Goal: Task Accomplishment & Management: Complete application form

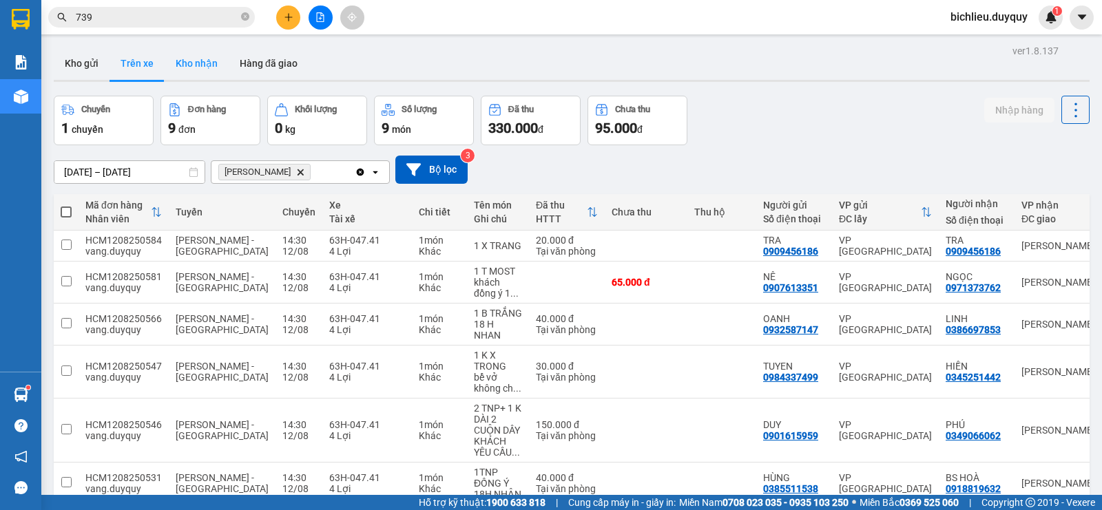
click at [194, 65] on button "Kho nhận" at bounding box center [197, 63] width 64 height 33
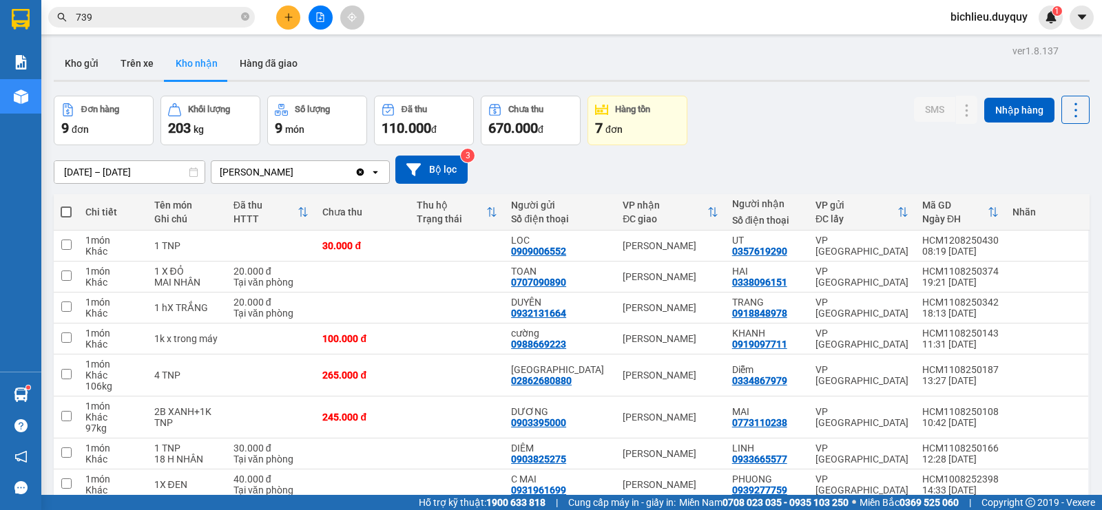
click at [52, 169] on div "ver 1.8.137 Kho gửi Trên xe Kho nhận Hàng đã giao Đơn hàng 9 đơn Khối lượng 203…" at bounding box center [571, 322] width 1047 height 562
click at [61, 167] on input "[DATE] – [DATE]" at bounding box center [129, 172] width 150 height 22
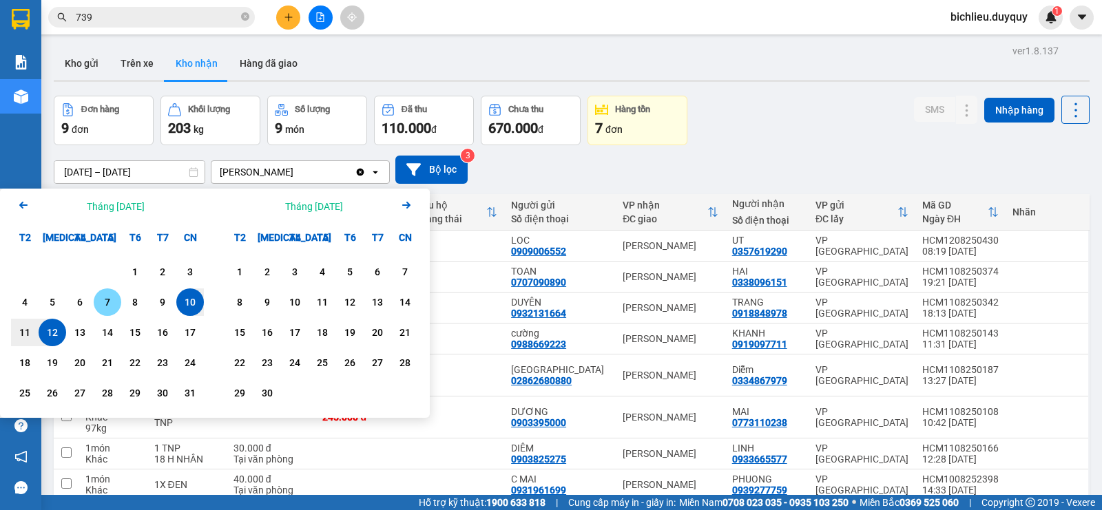
click at [98, 302] on div "7" at bounding box center [107, 302] width 19 height 17
click at [57, 331] on div "12" at bounding box center [52, 332] width 19 height 17
type input "[DATE] – [DATE]"
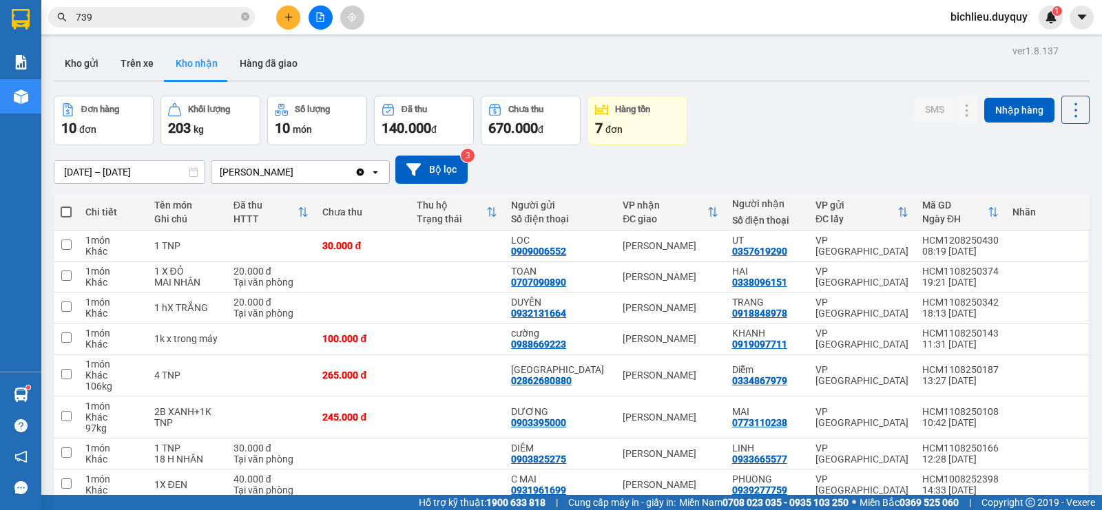
scroll to position [135, 0]
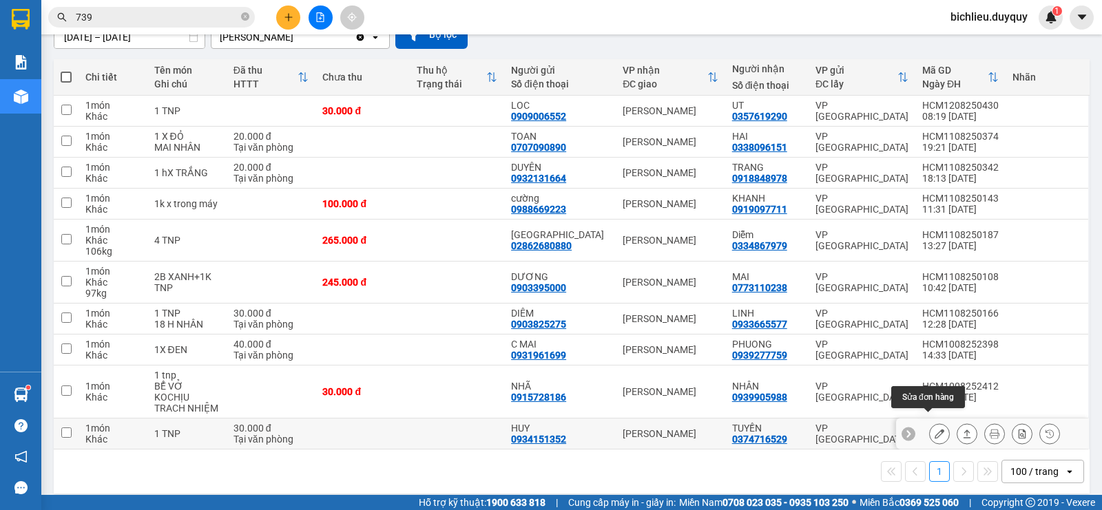
click at [934, 429] on icon at bounding box center [939, 434] width 10 height 10
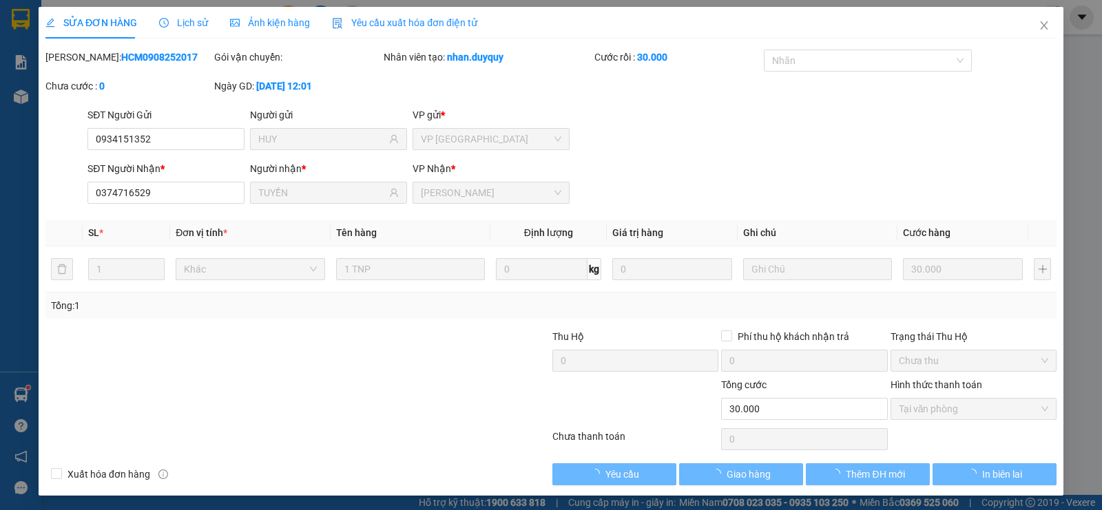
type input "0934151352"
type input "HUY"
type input "0374716529"
type input "TUYỀN"
type input "30.000"
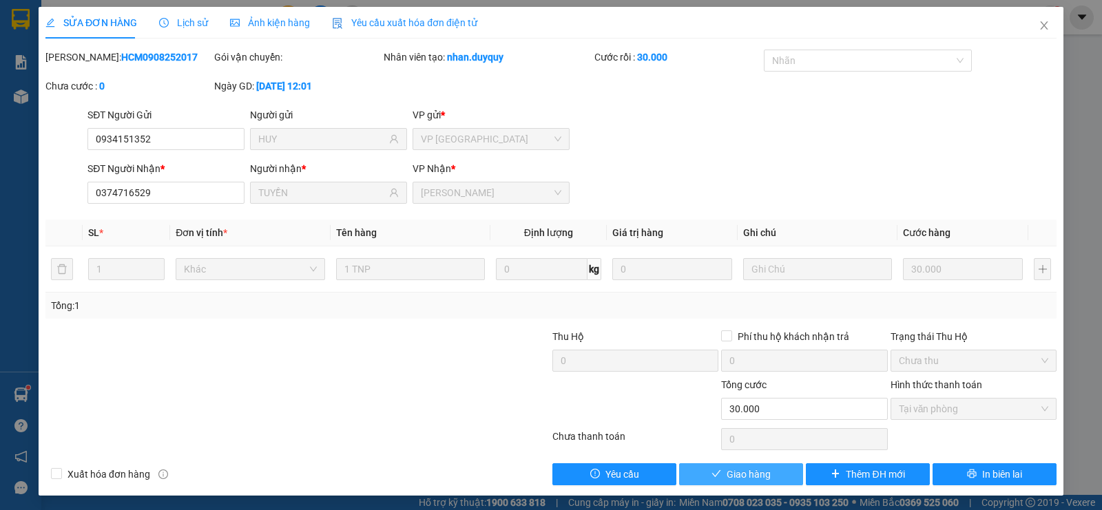
click at [728, 477] on span "Giao hàng" at bounding box center [749, 474] width 44 height 15
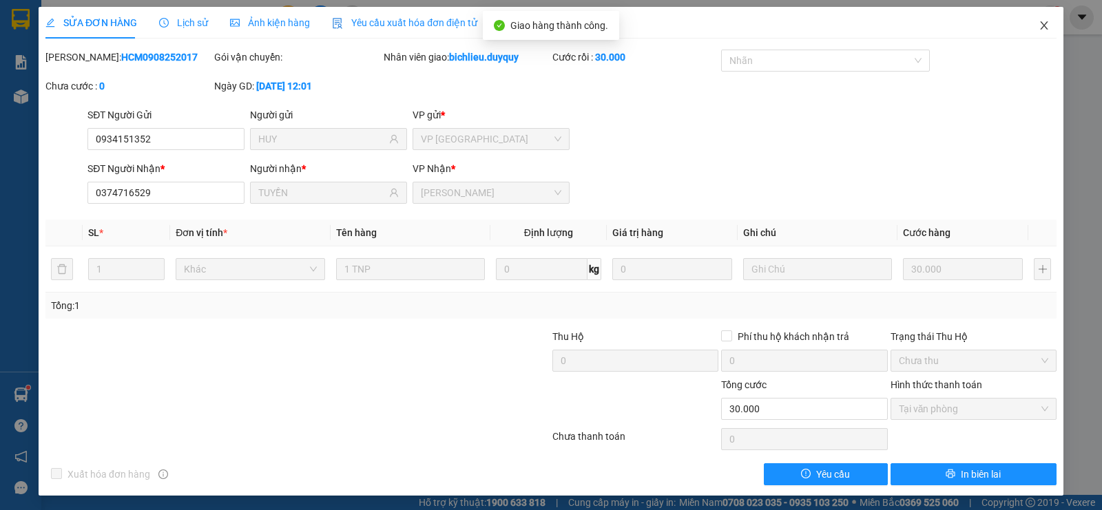
click at [1040, 28] on icon "close" at bounding box center [1044, 25] width 8 height 8
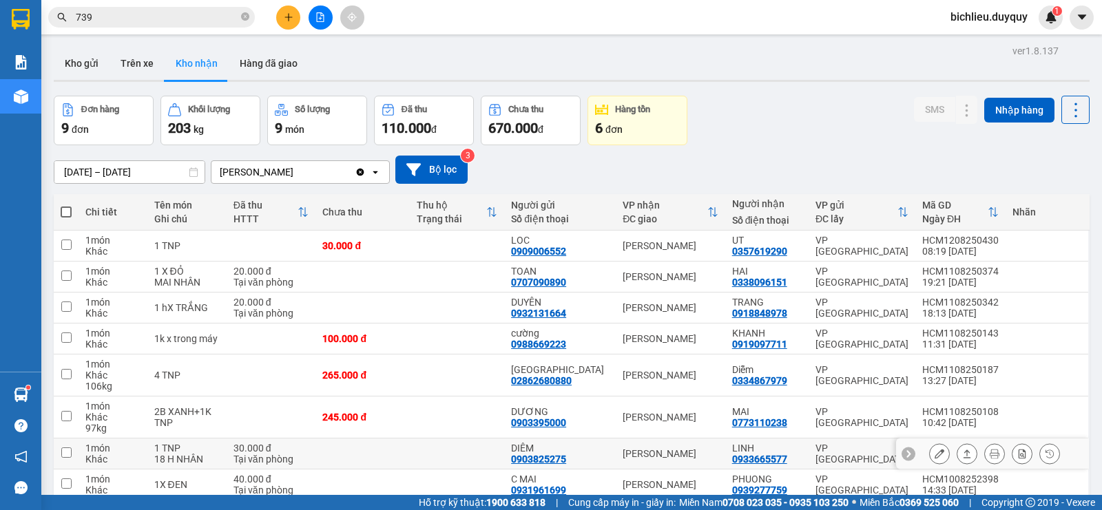
scroll to position [104, 0]
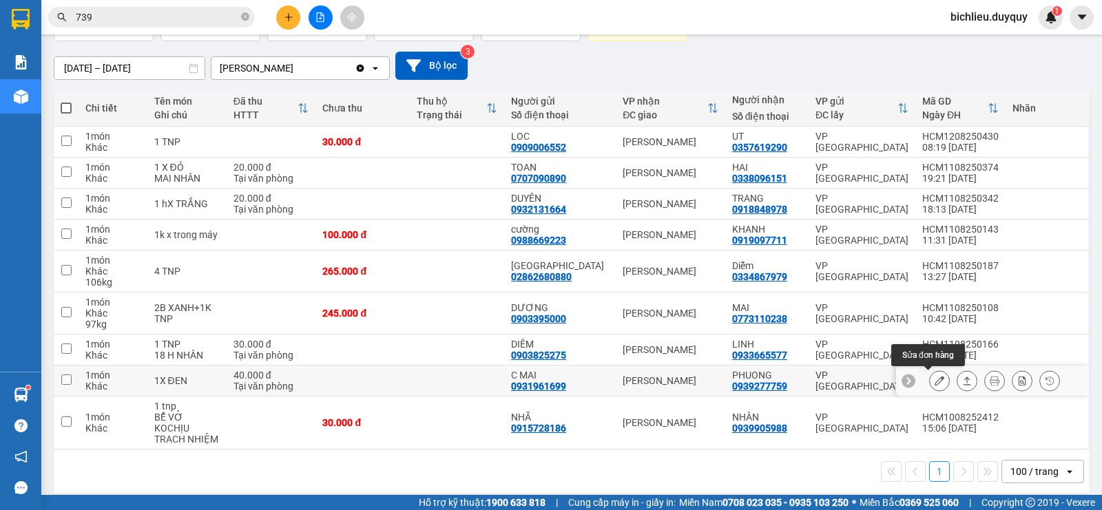
click at [934, 379] on icon at bounding box center [939, 381] width 10 height 10
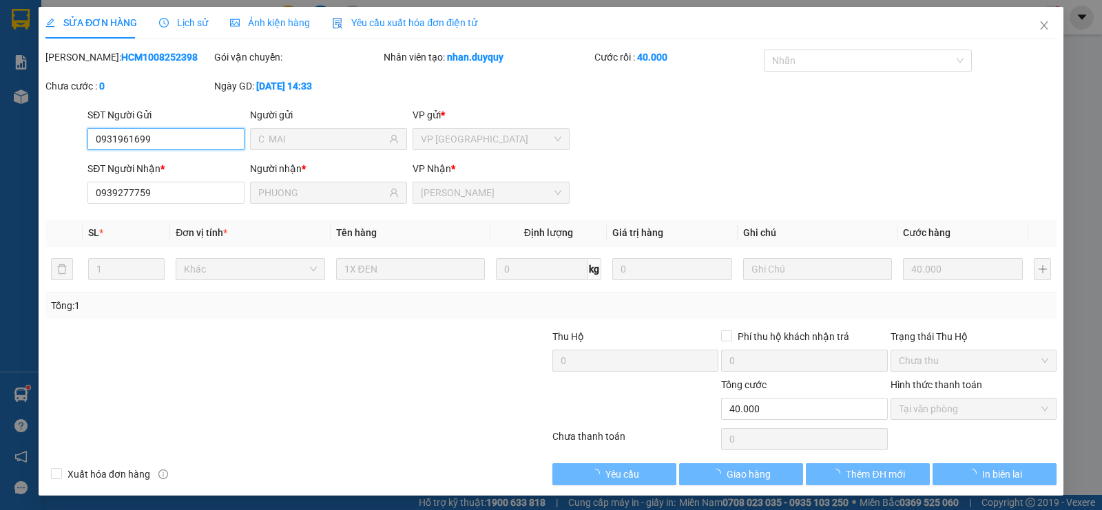
type input "0931961699"
type input "C MAI"
type input "0939277759"
type input "PHUONG"
type input "40.000"
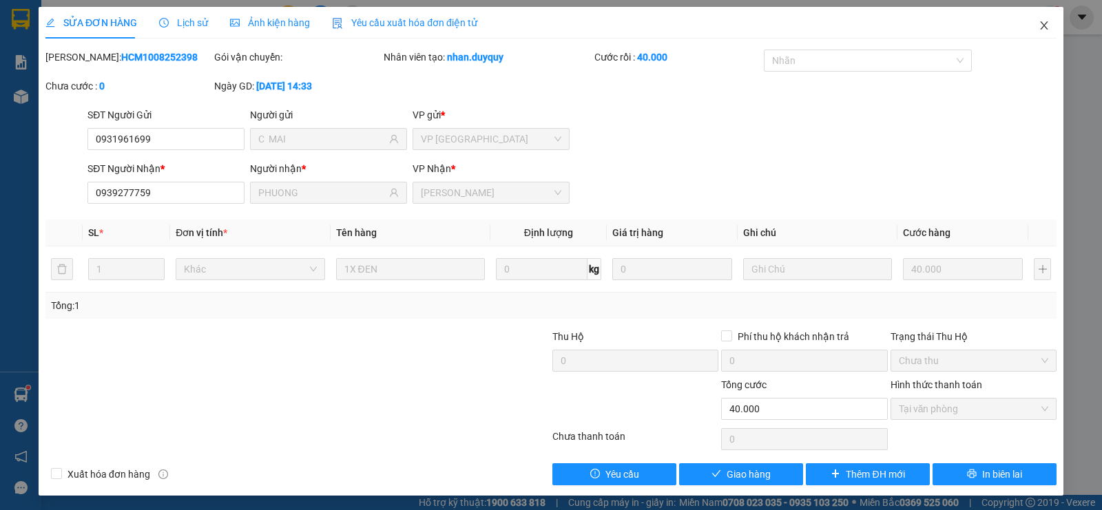
click at [1038, 29] on icon "close" at bounding box center [1043, 25] width 11 height 11
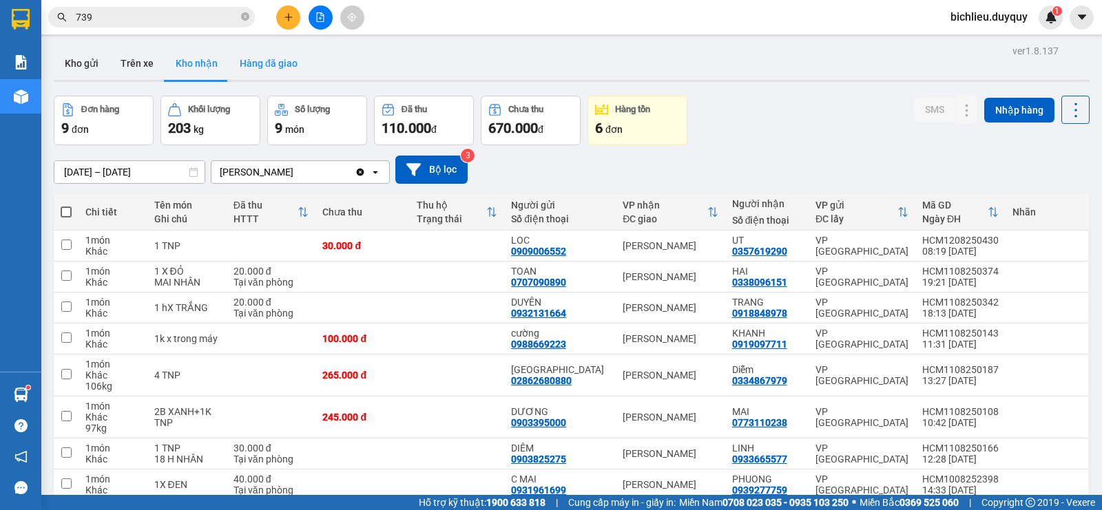
click at [262, 61] on button "Hàng đã giao" at bounding box center [269, 63] width 80 height 33
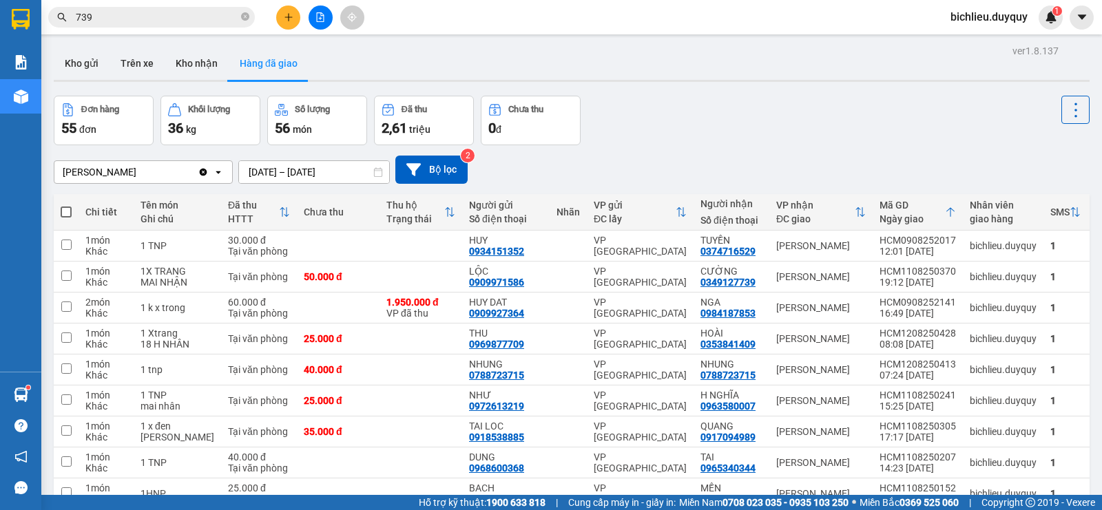
click at [114, 17] on input "739" at bounding box center [157, 17] width 163 height 15
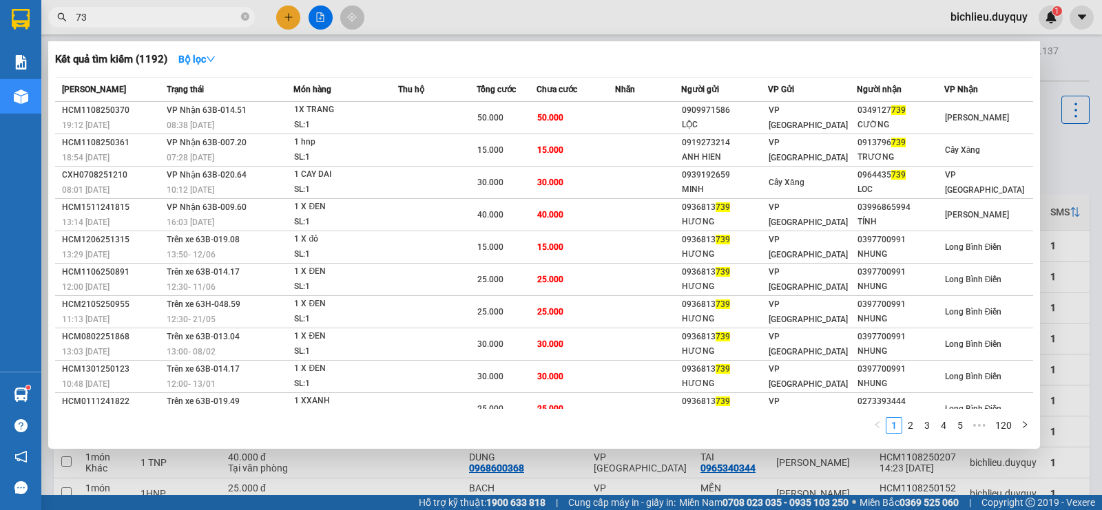
type input "7"
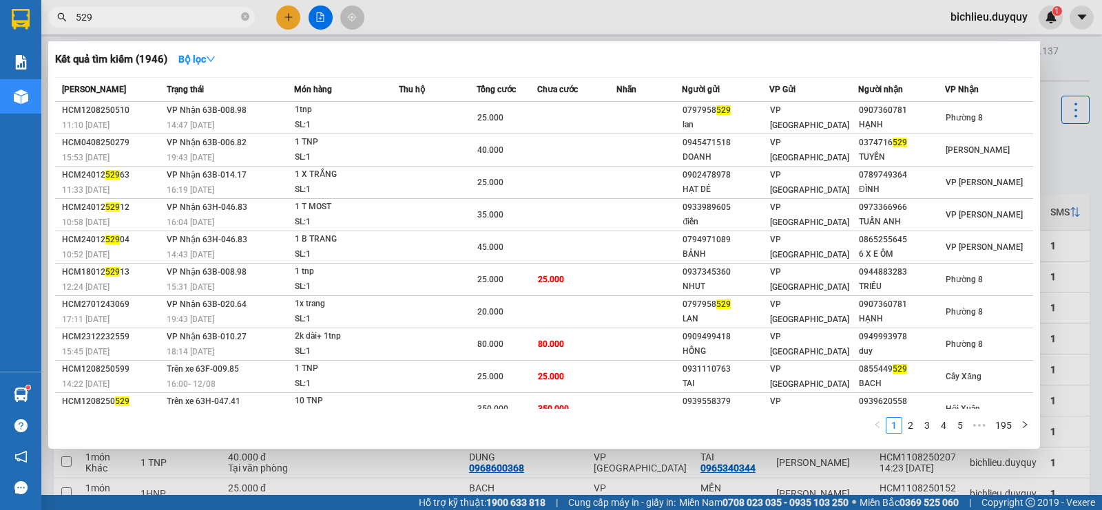
type input "529"
click at [286, 21] on div at bounding box center [551, 255] width 1102 height 510
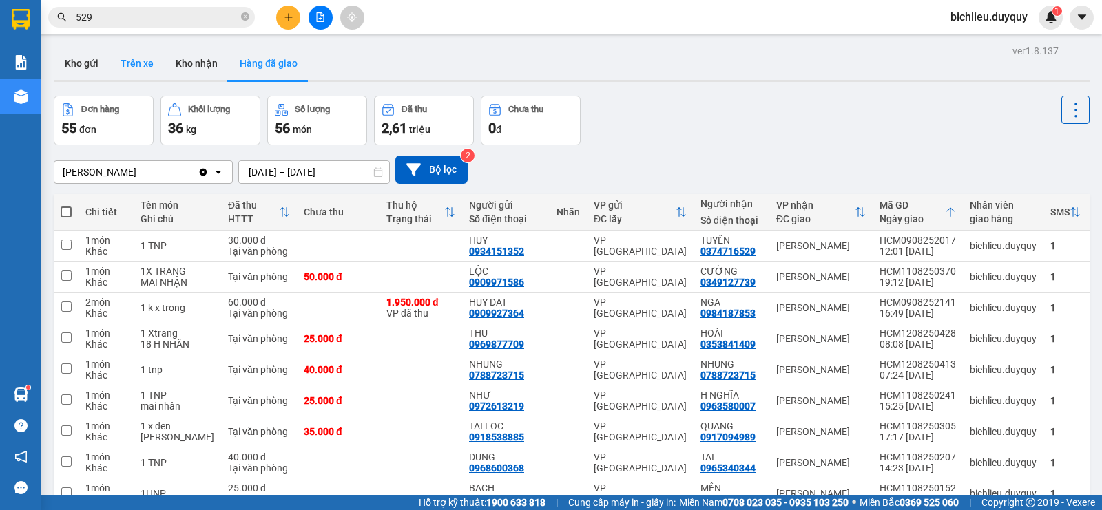
click at [121, 59] on button "Trên xe" at bounding box center [136, 63] width 55 height 33
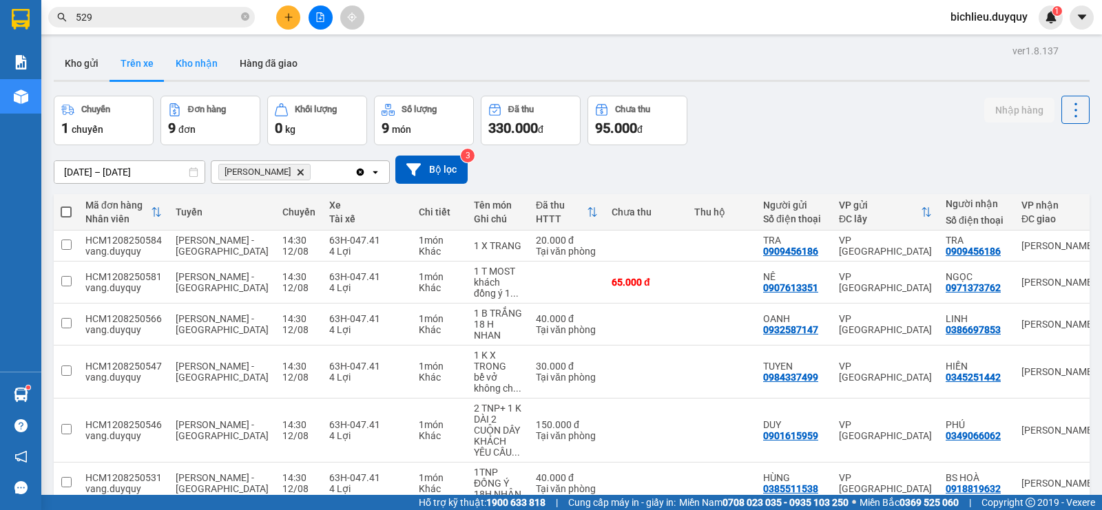
click at [212, 74] on button "Kho nhận" at bounding box center [197, 63] width 64 height 33
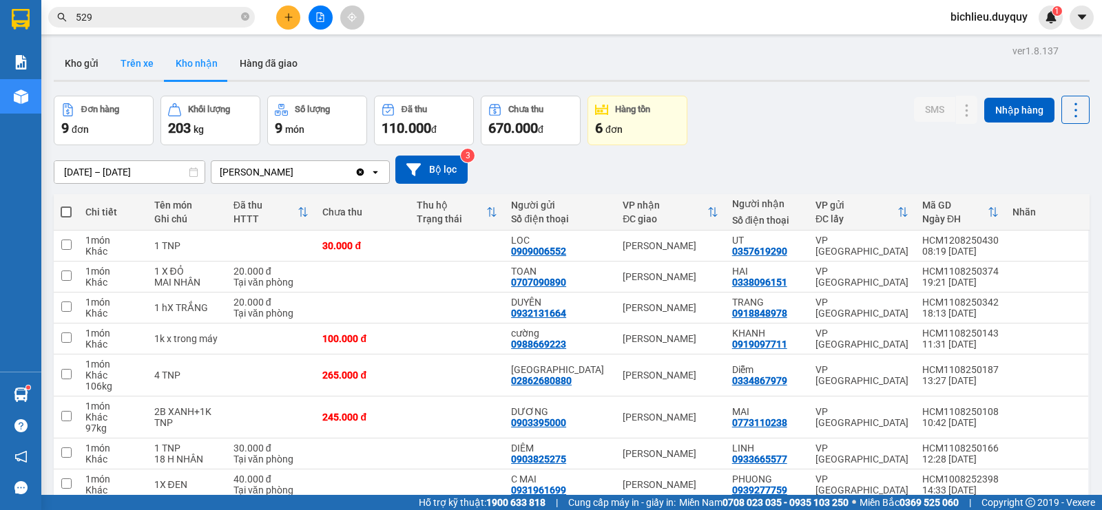
click at [147, 72] on button "Trên xe" at bounding box center [136, 63] width 55 height 33
type input "[DATE] – [DATE]"
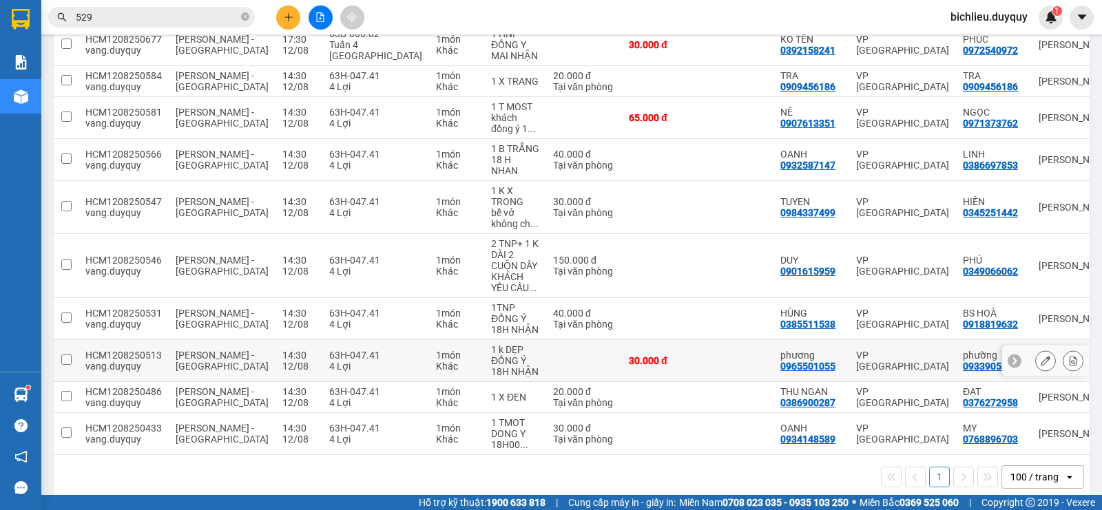
scroll to position [15, 0]
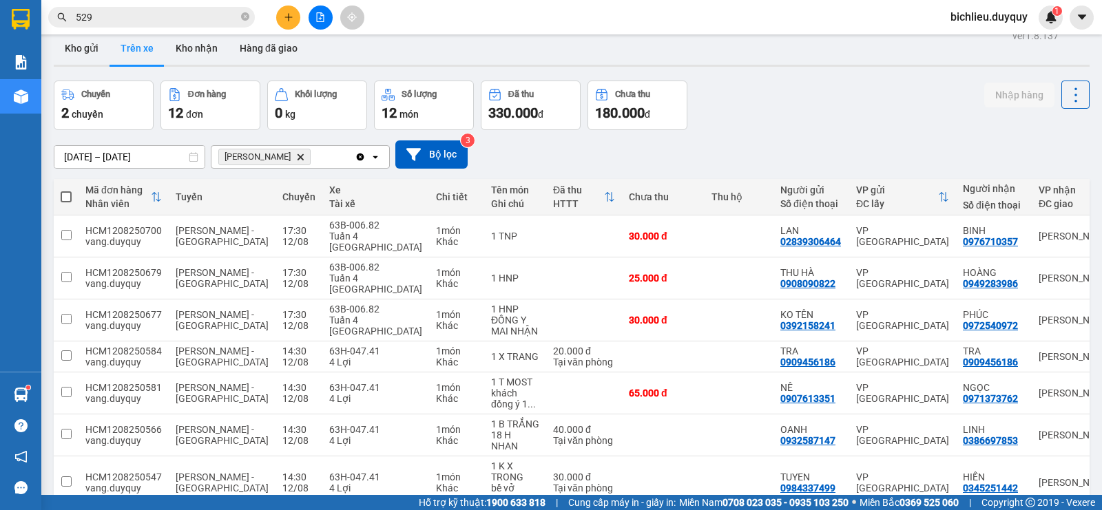
click at [296, 158] on icon "Delete" at bounding box center [300, 157] width 8 height 8
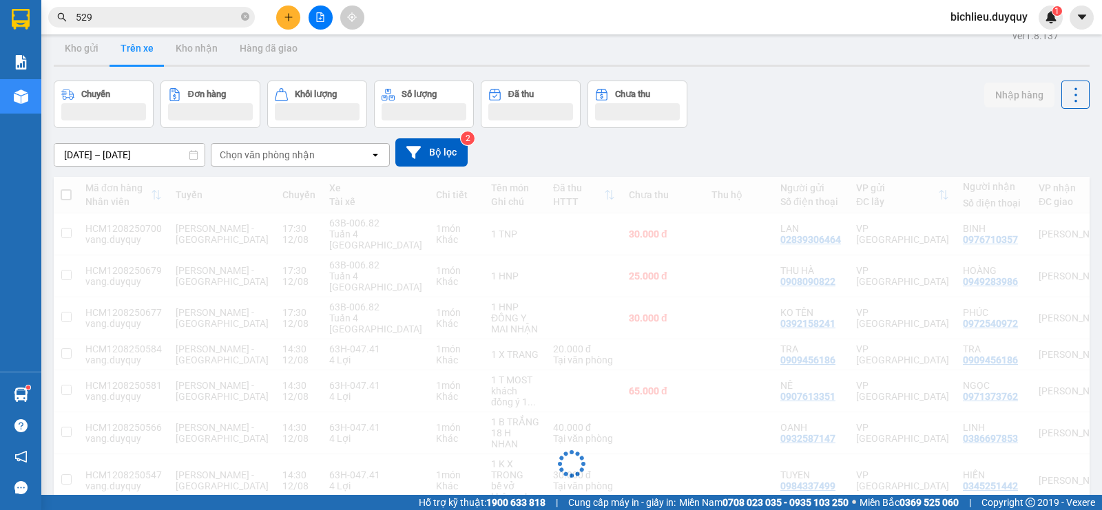
click at [322, 152] on div "Chọn văn phòng nhận" at bounding box center [290, 155] width 158 height 22
click at [336, 154] on div "Chọn văn phòng nhận" at bounding box center [290, 155] width 158 height 22
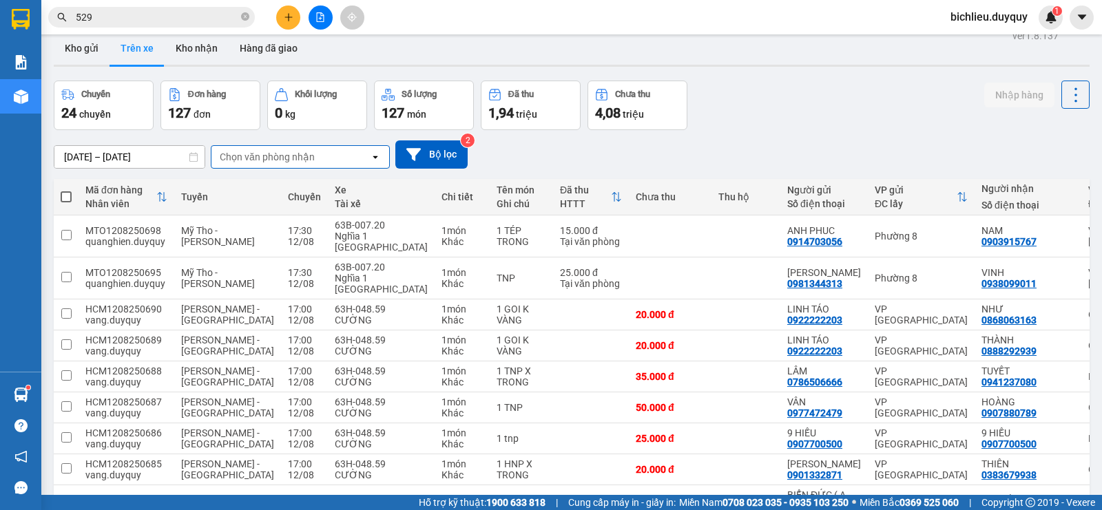
click at [323, 151] on div "Chọn văn phòng nhận" at bounding box center [290, 157] width 158 height 22
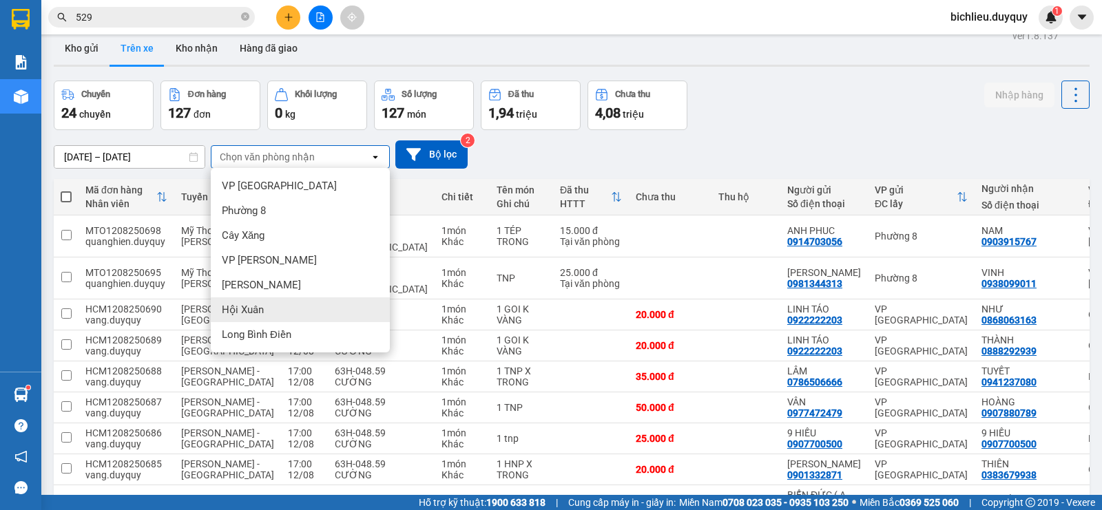
click at [271, 308] on div "Hội Xuân" at bounding box center [300, 309] width 179 height 25
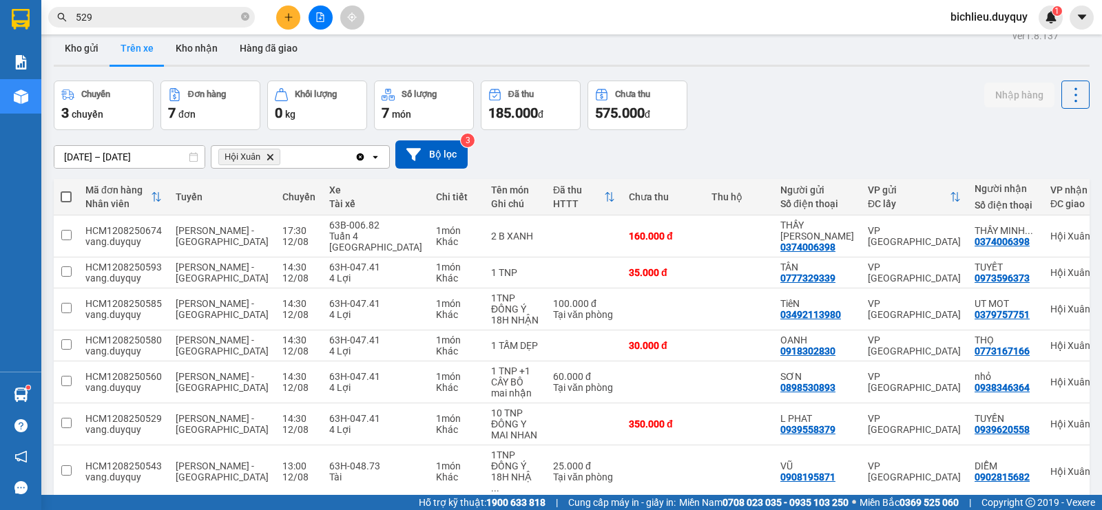
click at [267, 157] on icon "Delete" at bounding box center [270, 157] width 8 height 8
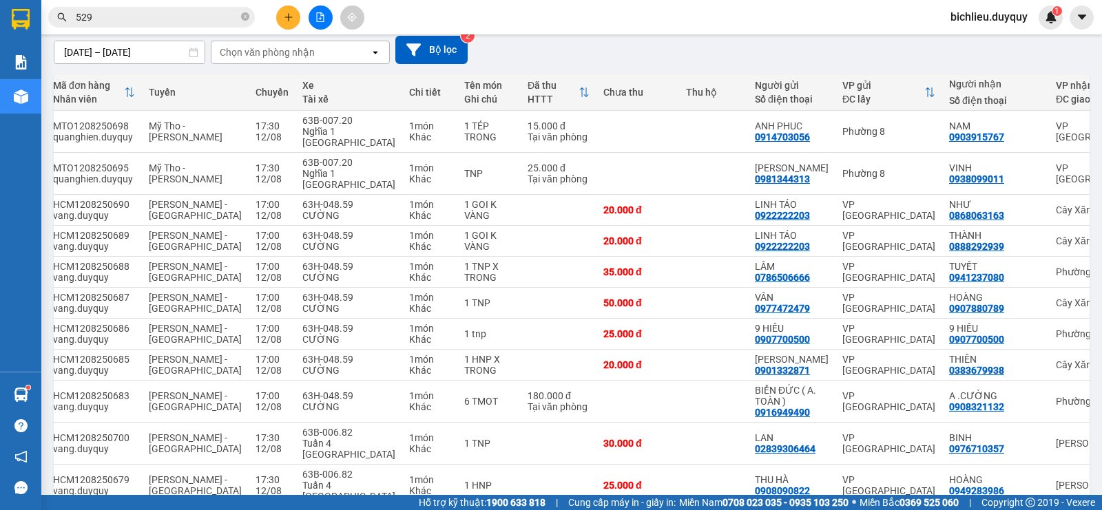
scroll to position [0, 0]
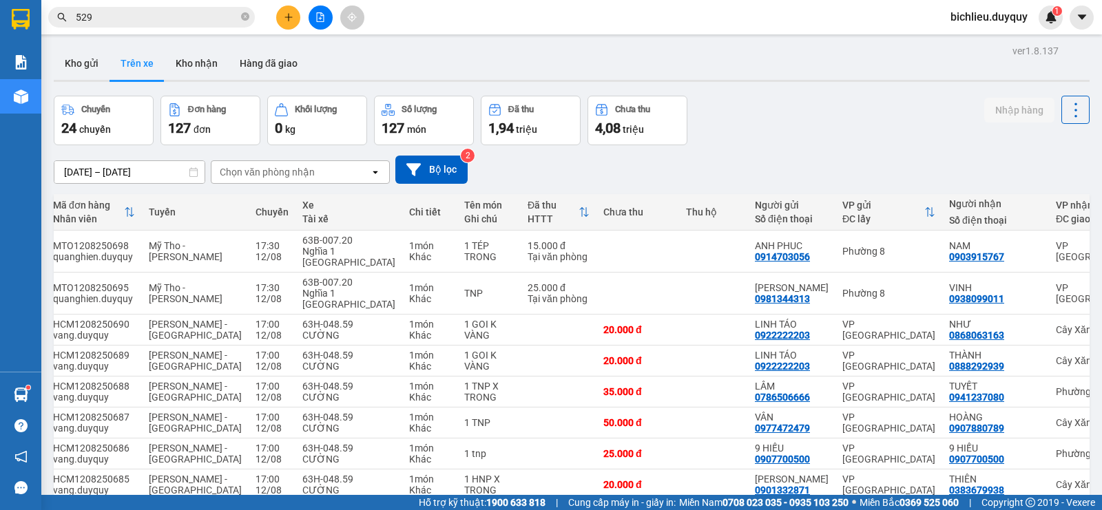
click at [318, 171] on div "Chọn văn phòng nhận" at bounding box center [290, 172] width 158 height 22
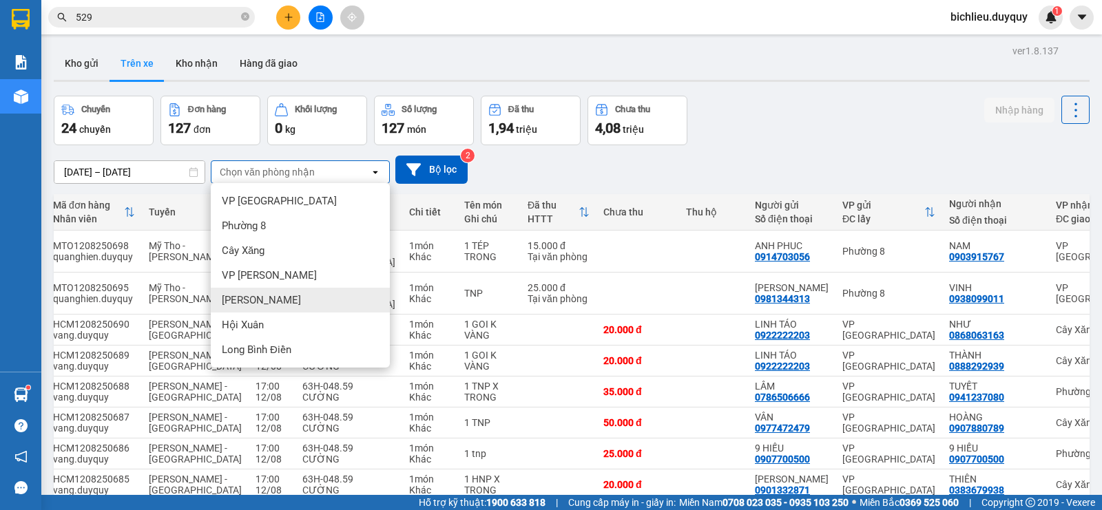
click at [292, 300] on div "[PERSON_NAME]" at bounding box center [300, 300] width 179 height 25
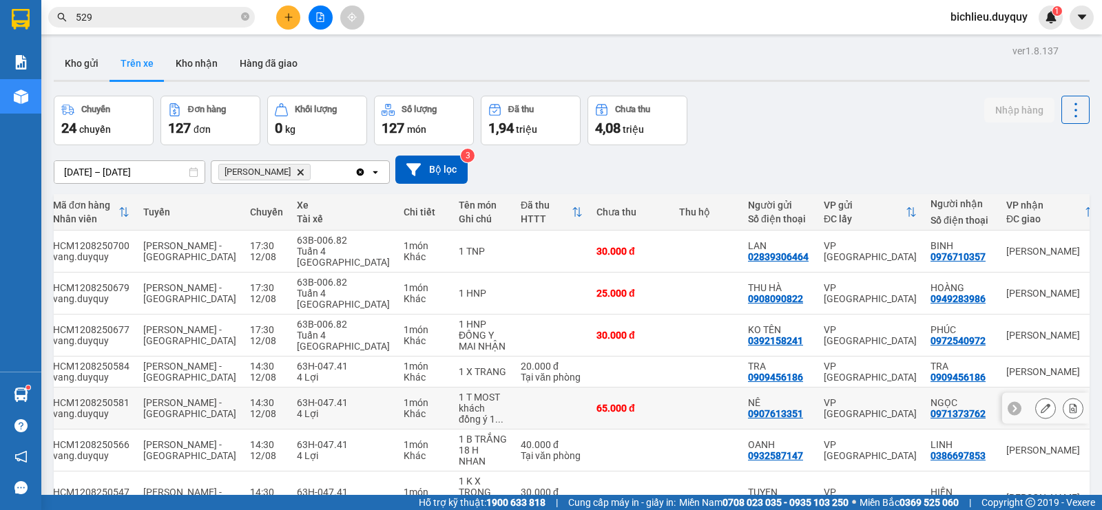
scroll to position [291, 0]
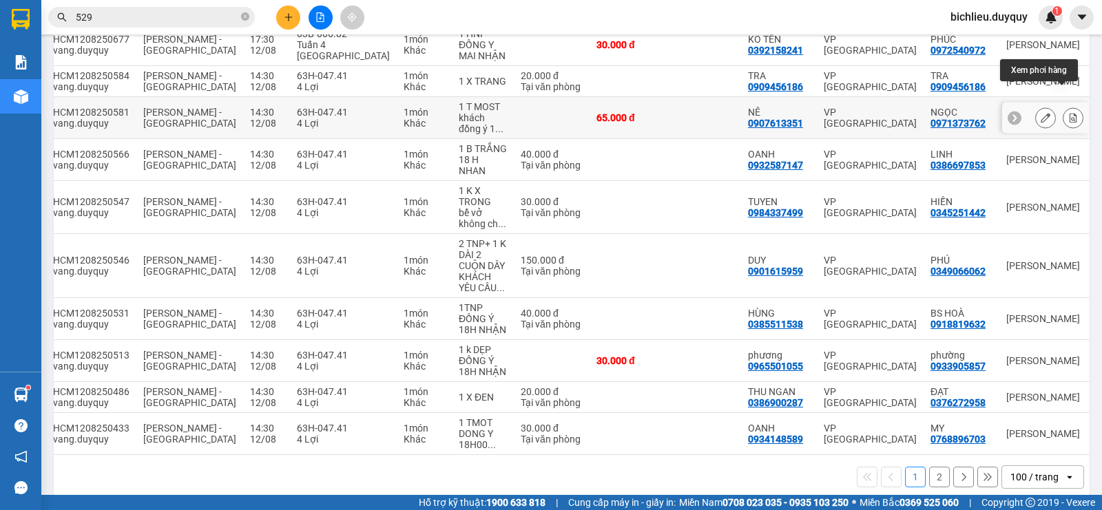
click at [1068, 113] on icon at bounding box center [1073, 118] width 10 height 10
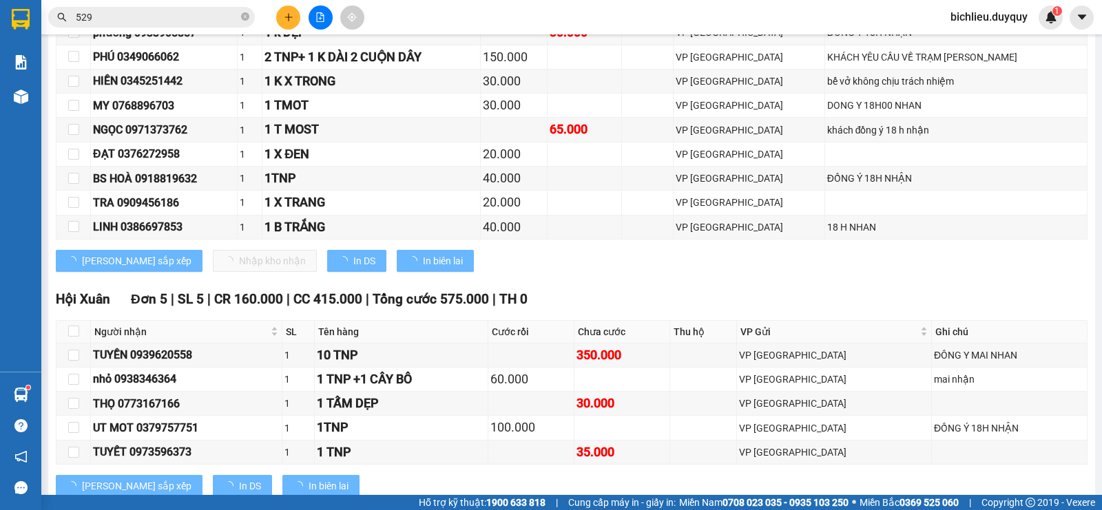
scroll to position [103, 0]
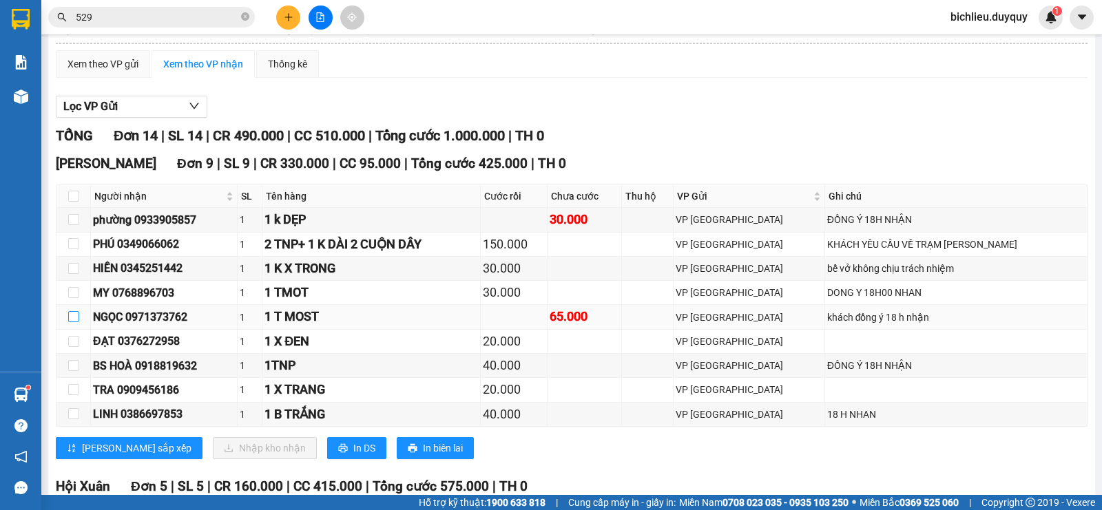
click at [73, 322] on input "checkbox" at bounding box center [73, 316] width 11 height 11
checkbox input "true"
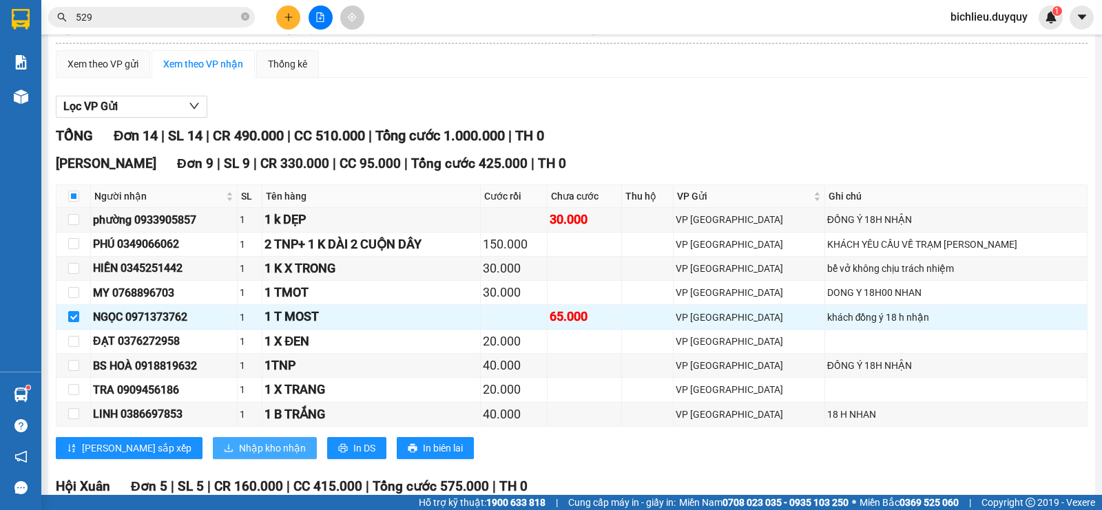
click at [239, 456] on span "Nhập kho nhận" at bounding box center [272, 448] width 67 height 15
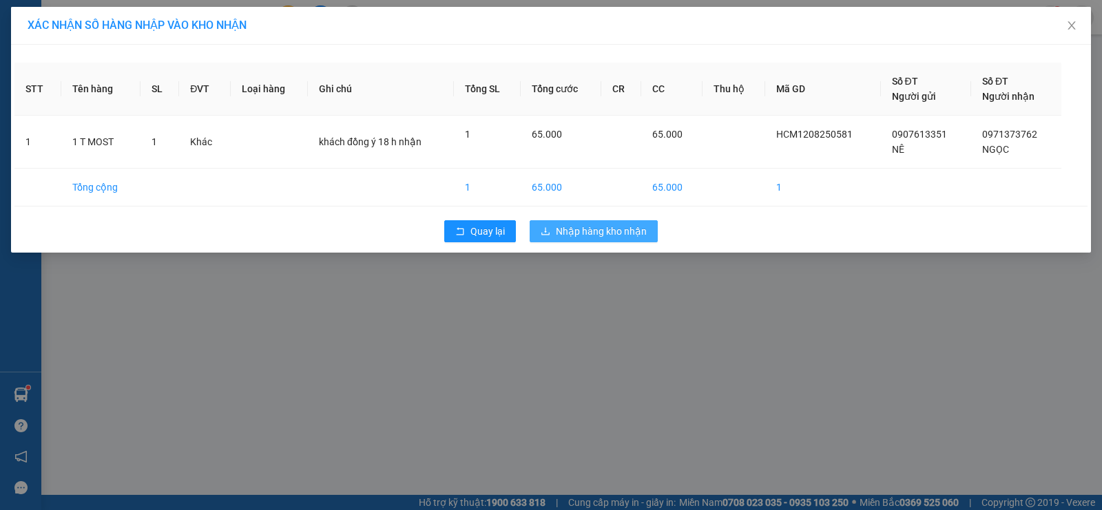
click at [615, 233] on span "Nhập hàng kho nhận" at bounding box center [601, 231] width 91 height 15
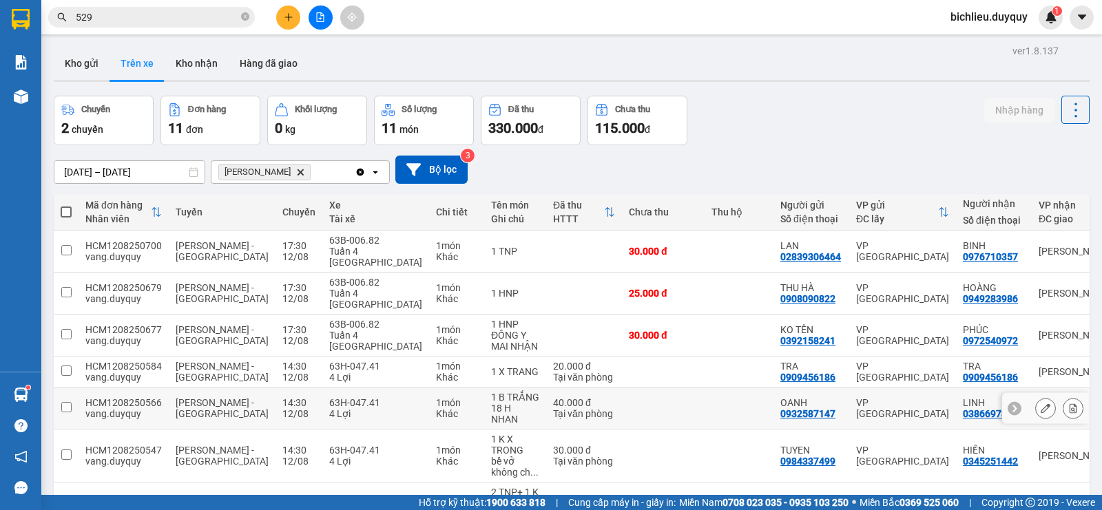
scroll to position [249, 0]
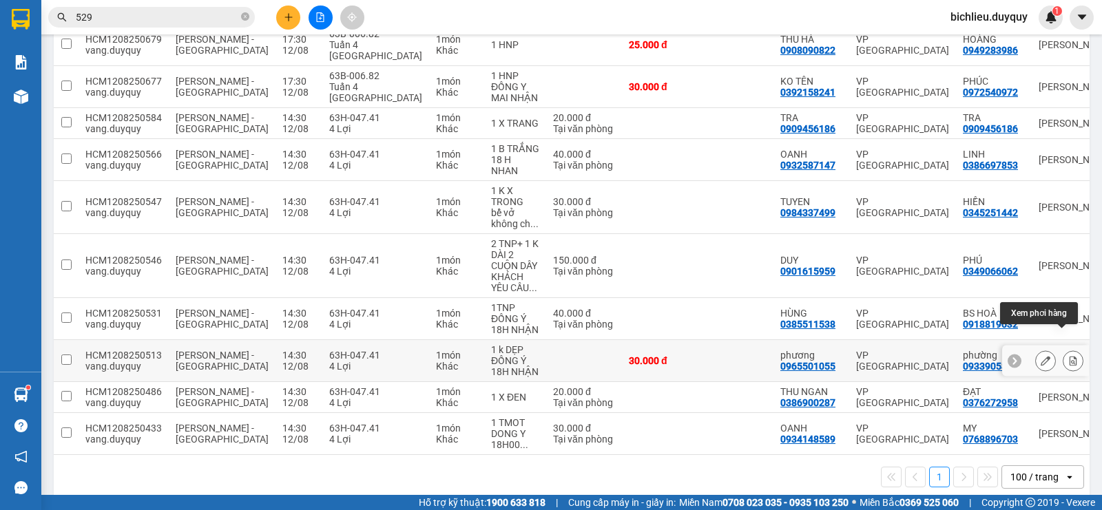
click at [1069, 356] on icon at bounding box center [1073, 361] width 8 height 10
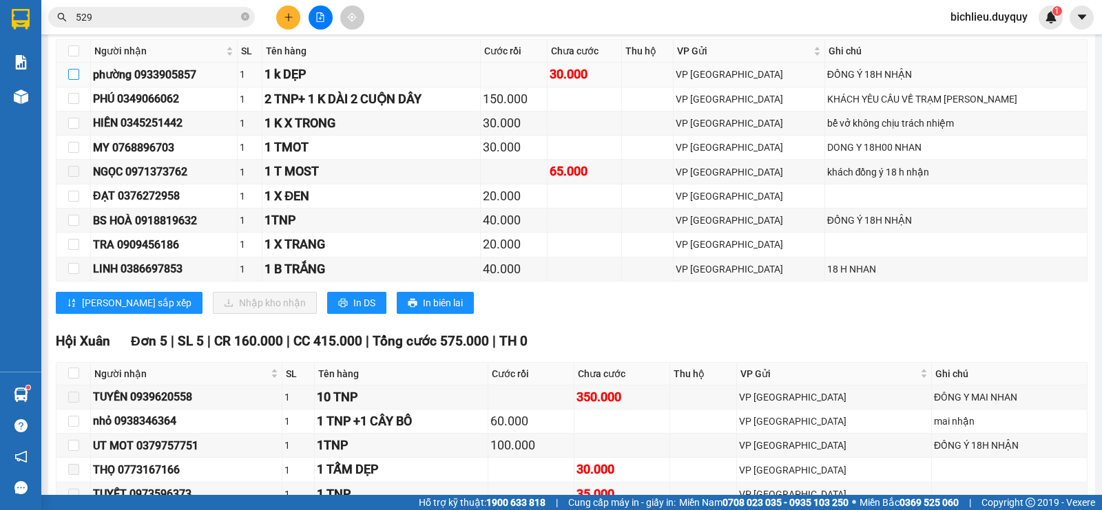
click at [74, 80] on input "checkbox" at bounding box center [73, 74] width 11 height 11
checkbox input "true"
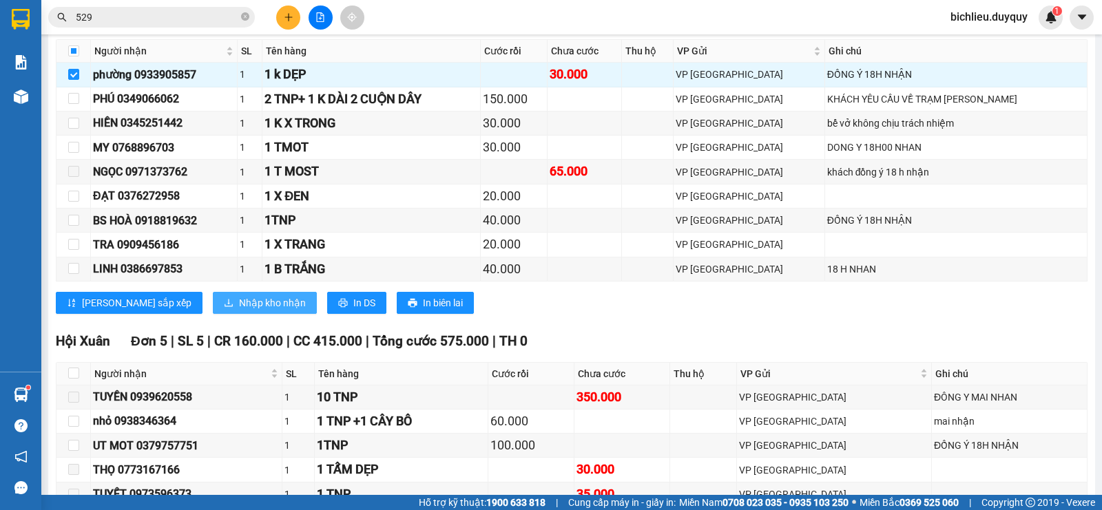
click at [239, 311] on span "Nhập kho nhận" at bounding box center [272, 302] width 67 height 15
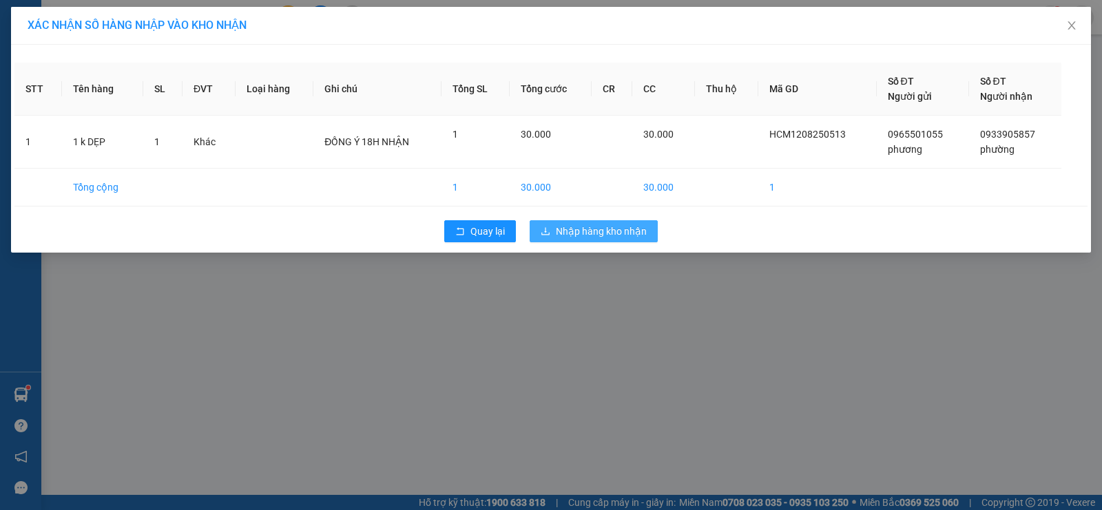
click at [573, 227] on span "Nhập hàng kho nhận" at bounding box center [601, 231] width 91 height 15
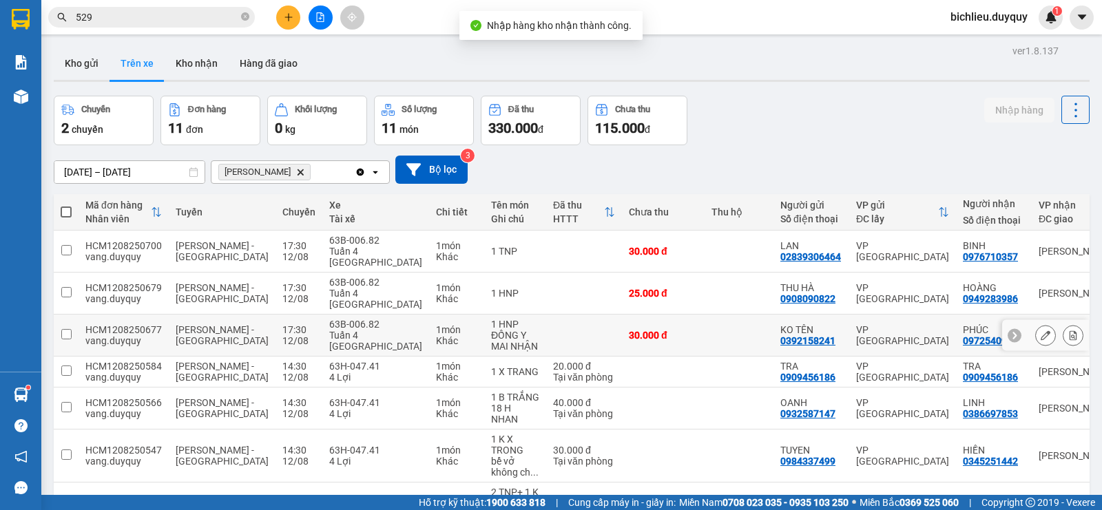
scroll to position [207, 0]
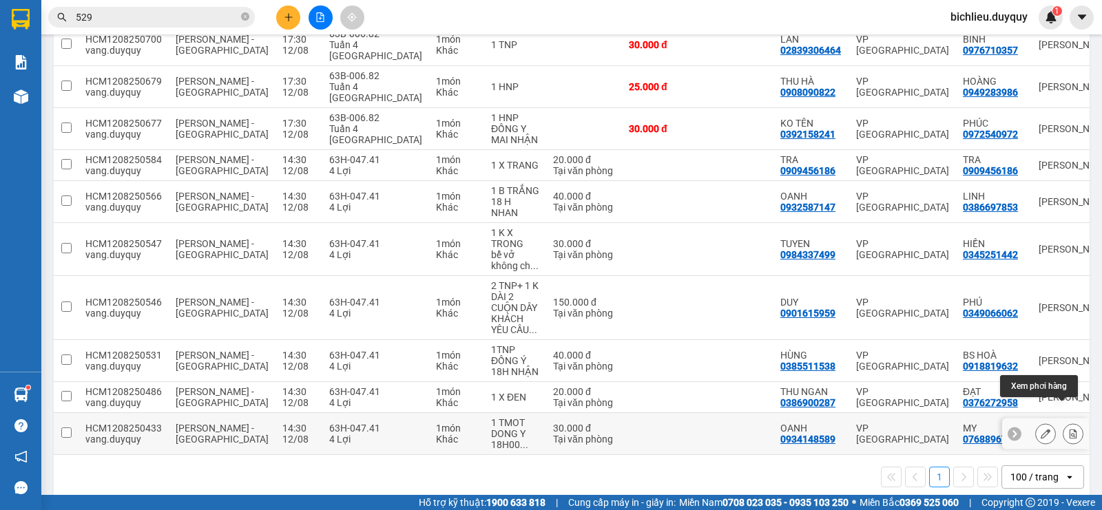
click at [1063, 422] on button at bounding box center [1072, 434] width 19 height 24
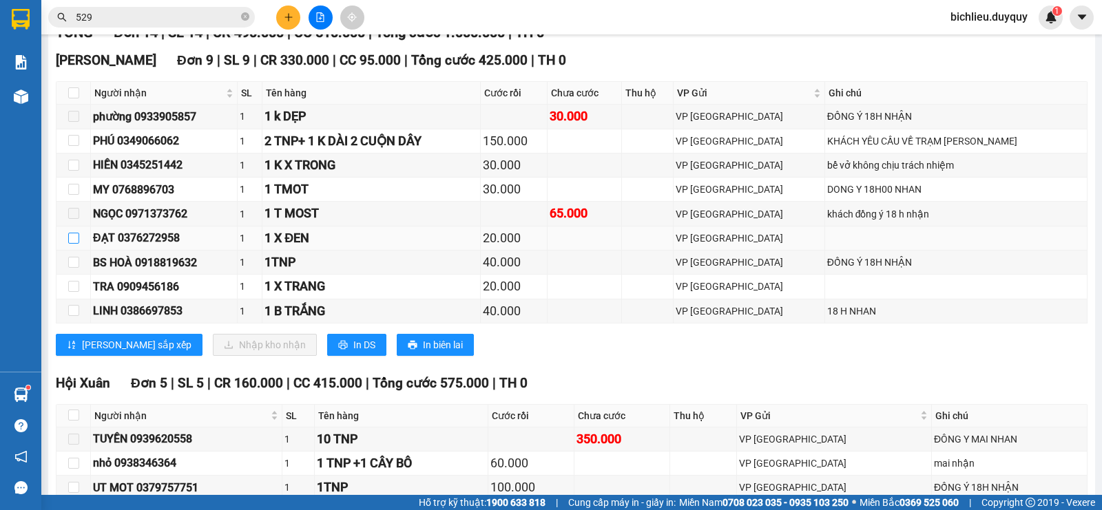
click at [72, 244] on input "checkbox" at bounding box center [73, 238] width 11 height 11
checkbox input "true"
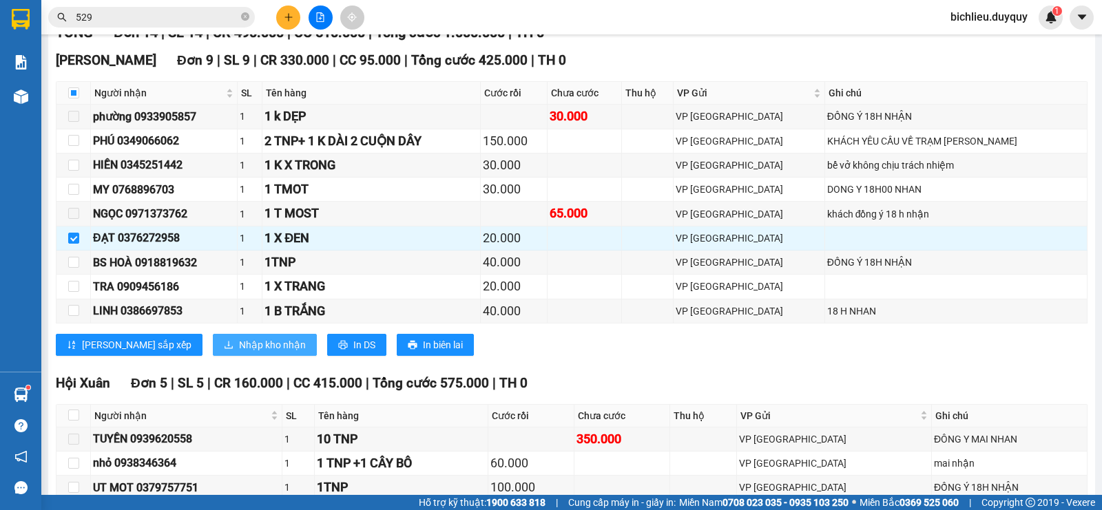
click at [239, 353] on span "Nhập kho nhận" at bounding box center [272, 344] width 67 height 15
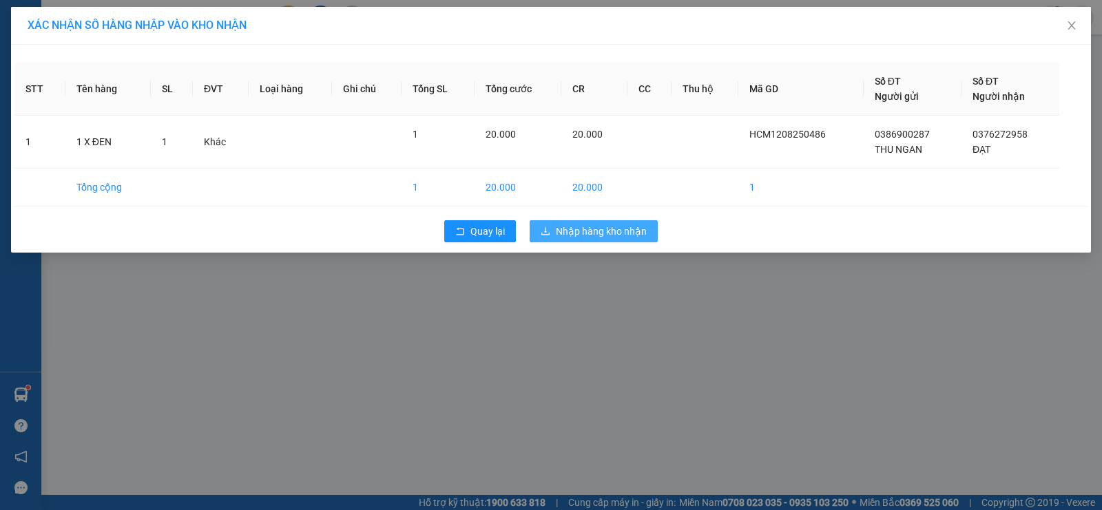
click at [603, 228] on span "Nhập hàng kho nhận" at bounding box center [601, 231] width 91 height 15
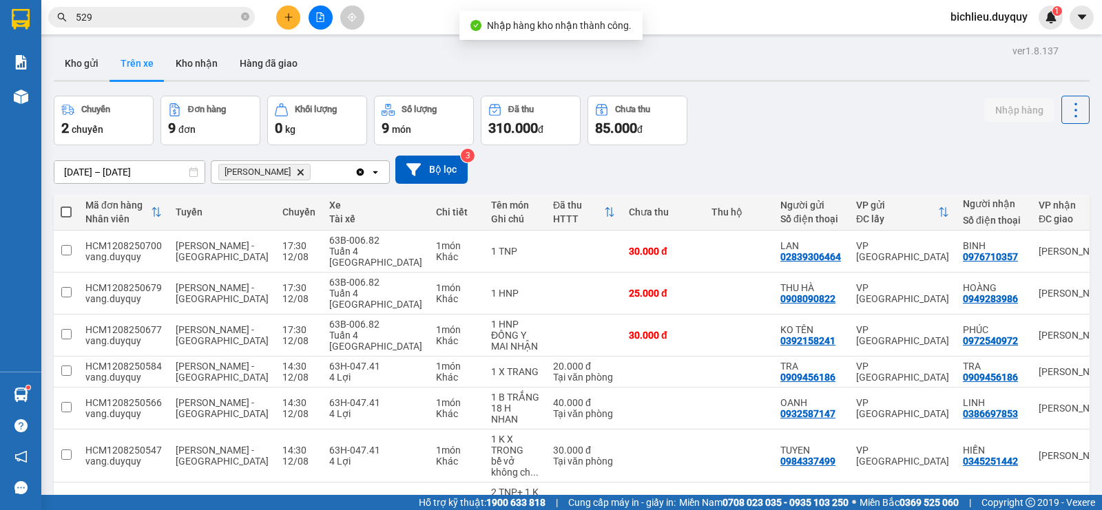
scroll to position [176, 0]
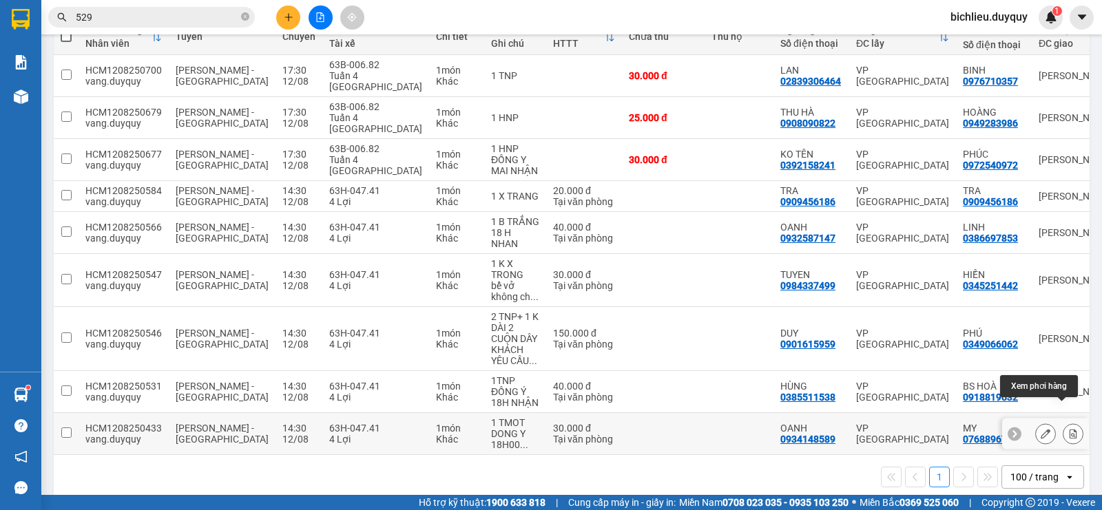
click at [1069, 422] on button at bounding box center [1072, 434] width 19 height 24
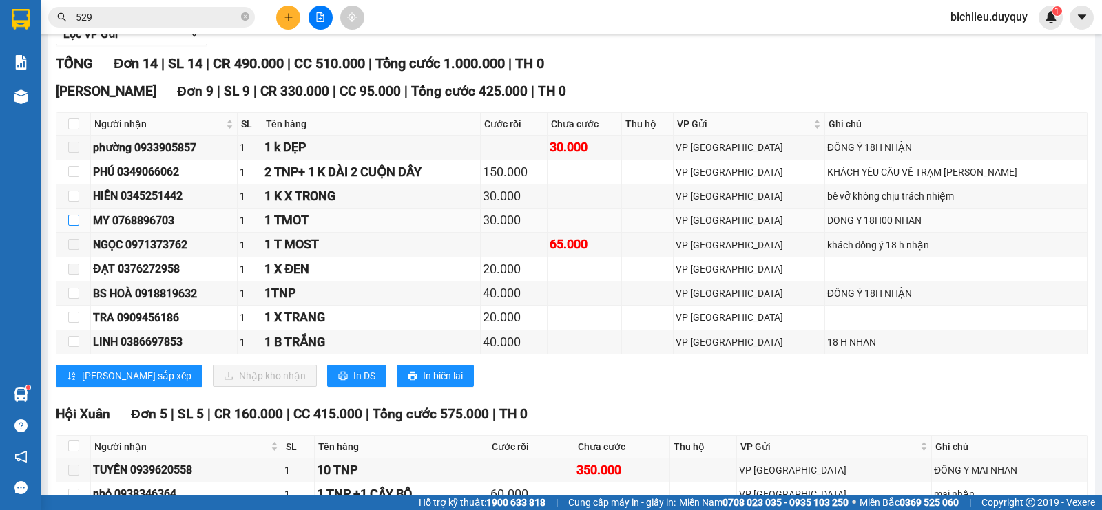
click at [76, 226] on input "checkbox" at bounding box center [73, 220] width 11 height 11
checkbox input "true"
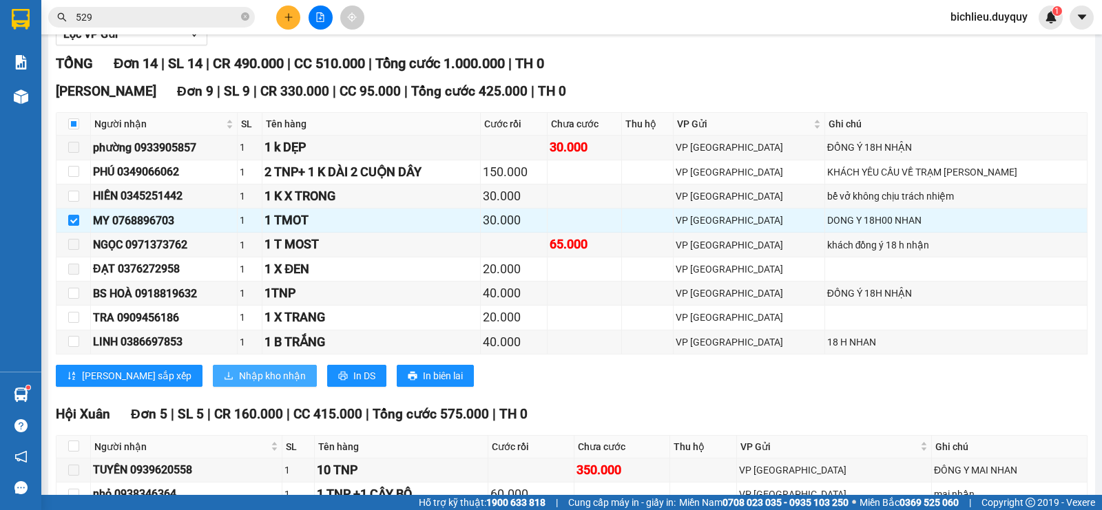
click at [239, 384] on span "Nhập kho nhận" at bounding box center [272, 375] width 67 height 15
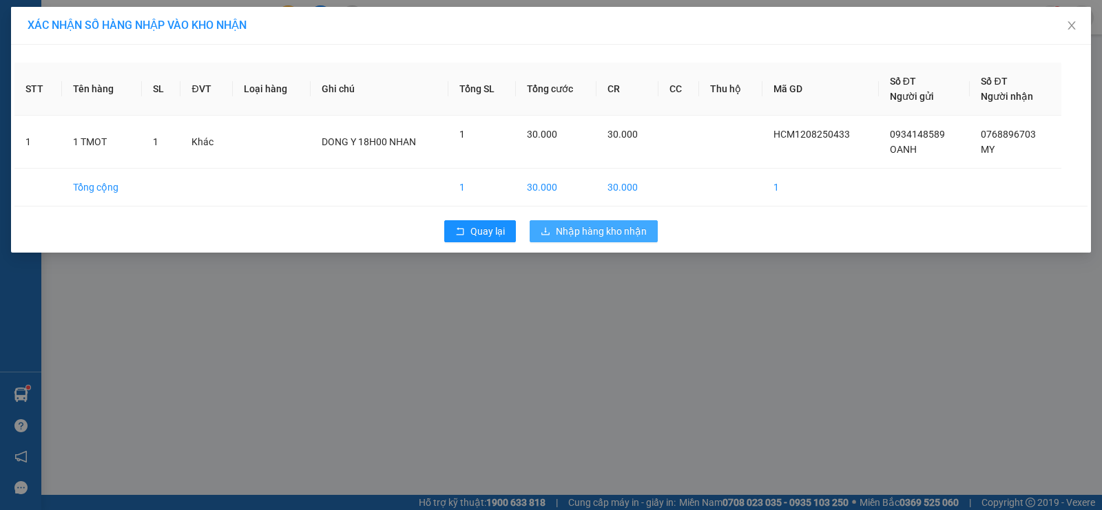
click at [572, 224] on span "Nhập hàng kho nhận" at bounding box center [601, 231] width 91 height 15
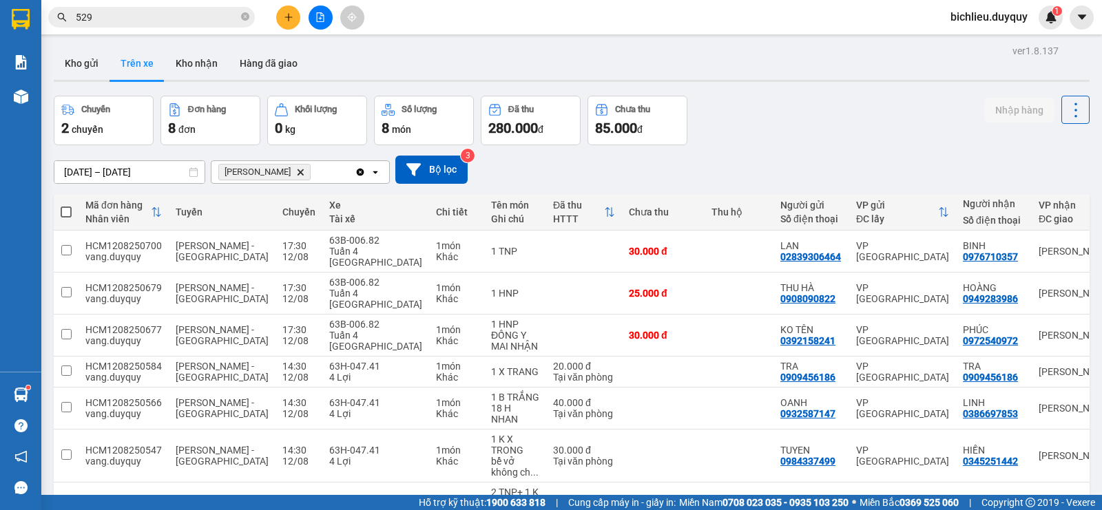
scroll to position [134, 0]
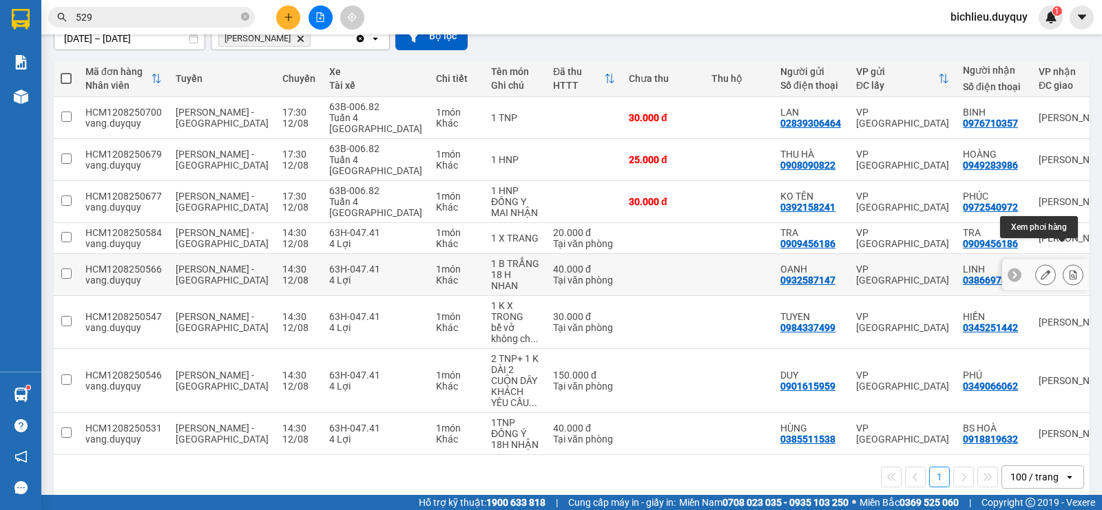
click at [1068, 270] on icon at bounding box center [1073, 275] width 10 height 10
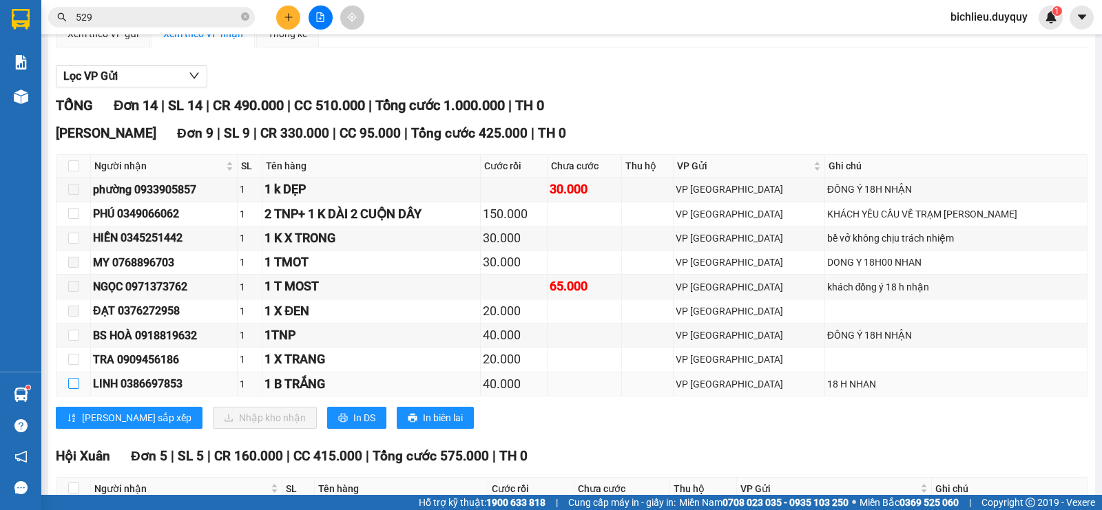
click at [74, 389] on input "checkbox" at bounding box center [73, 383] width 11 height 11
checkbox input "true"
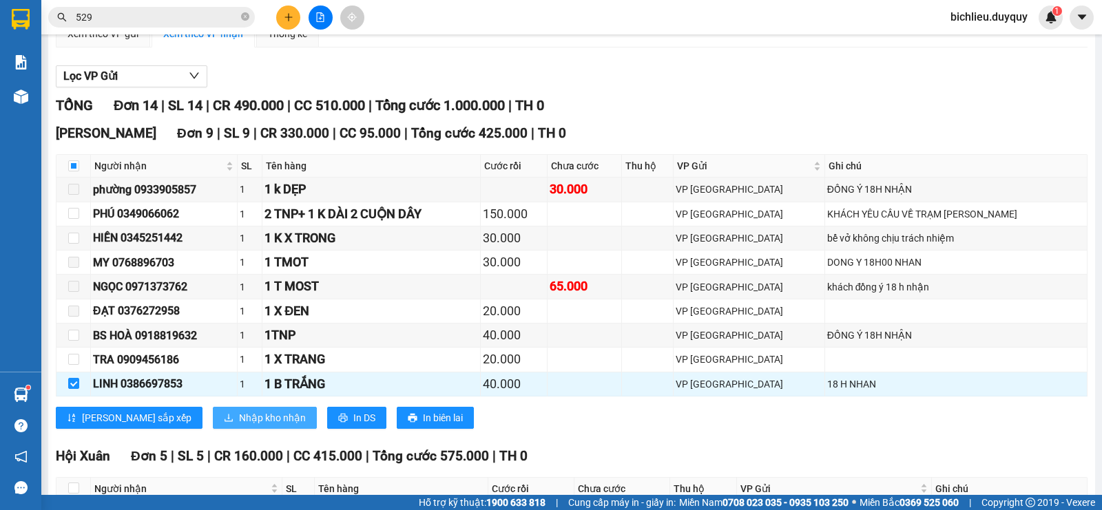
click at [239, 426] on span "Nhập kho nhận" at bounding box center [272, 417] width 67 height 15
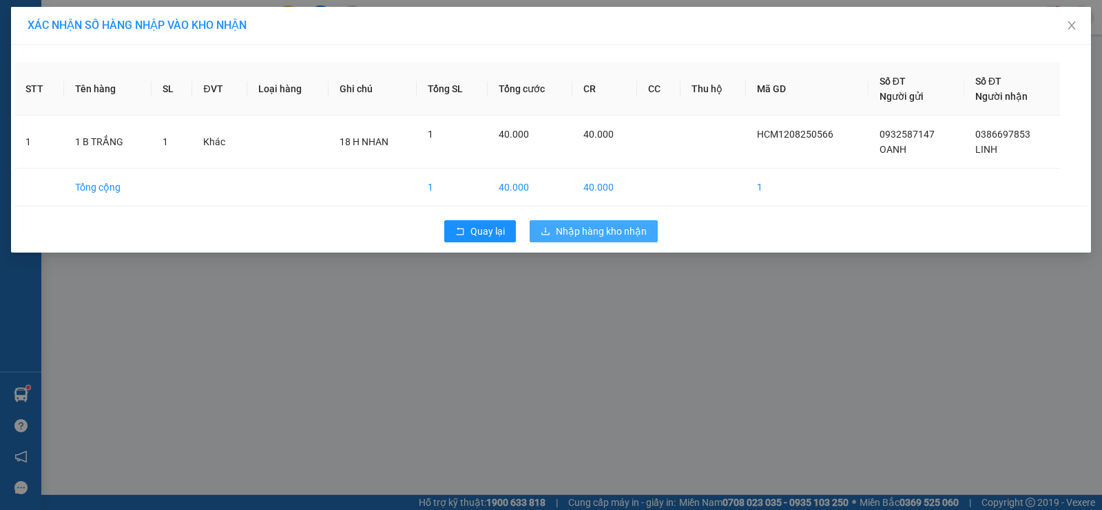
click at [601, 234] on span "Nhập hàng kho nhận" at bounding box center [601, 231] width 91 height 15
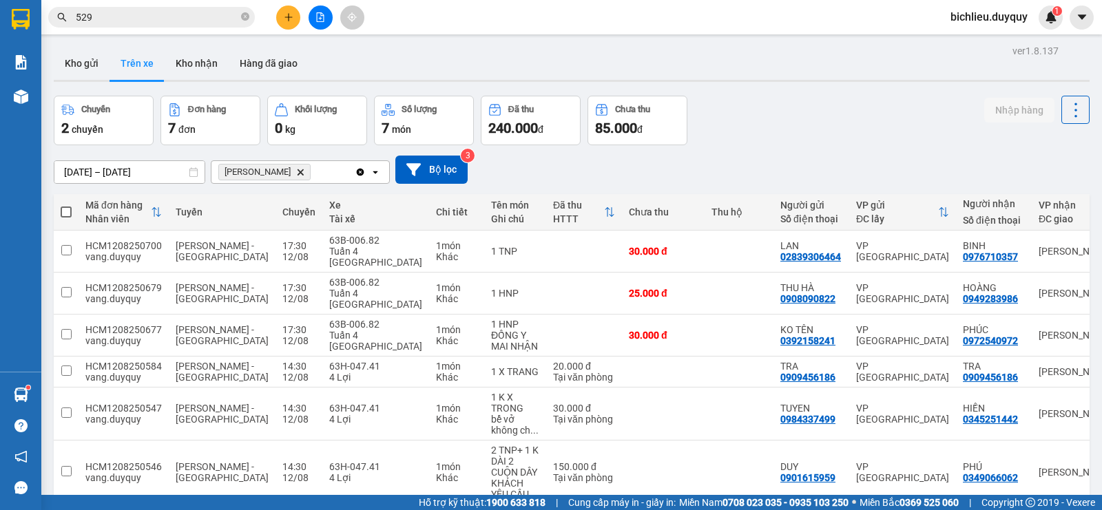
scroll to position [92, 0]
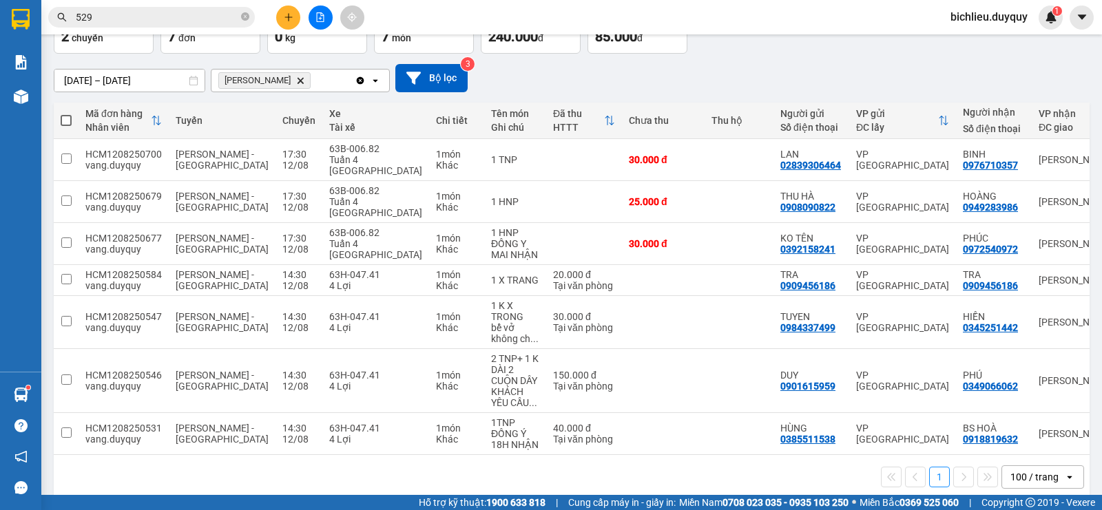
click at [107, 15] on input "529" at bounding box center [157, 17] width 163 height 15
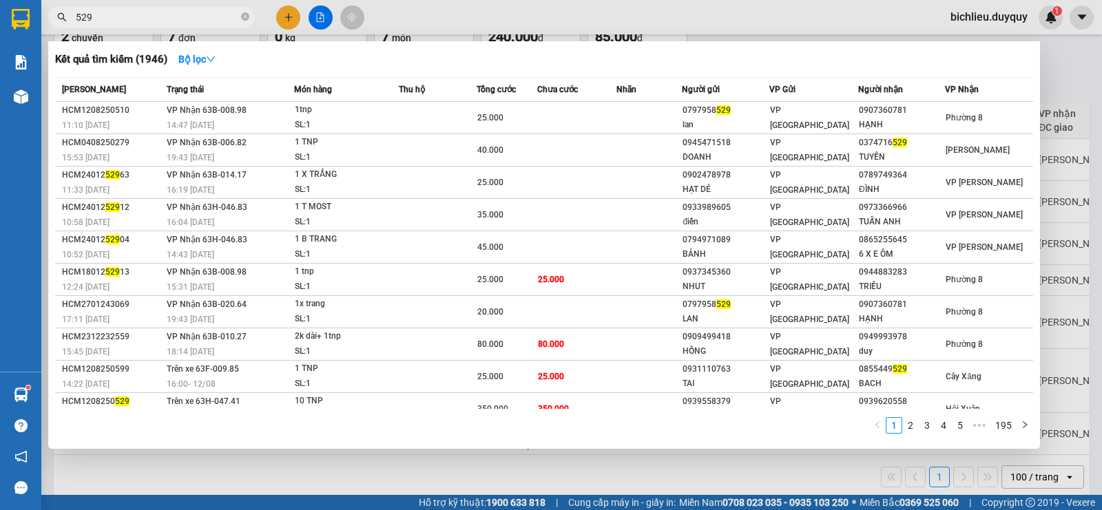
click at [114, 17] on input "529" at bounding box center [157, 17] width 163 height 15
type input "5"
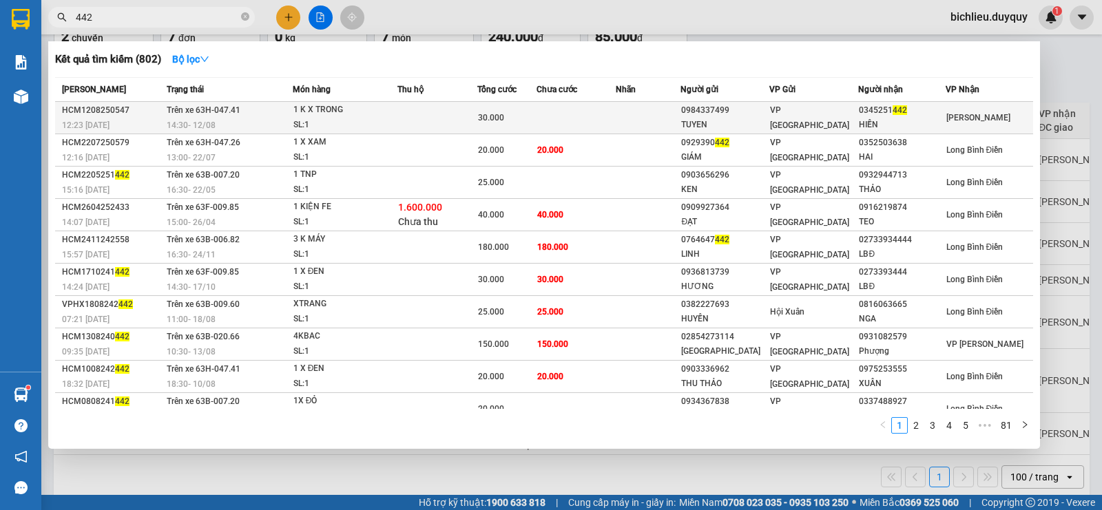
type input "442"
click at [959, 107] on td "[PERSON_NAME]" at bounding box center [988, 118] width 87 height 32
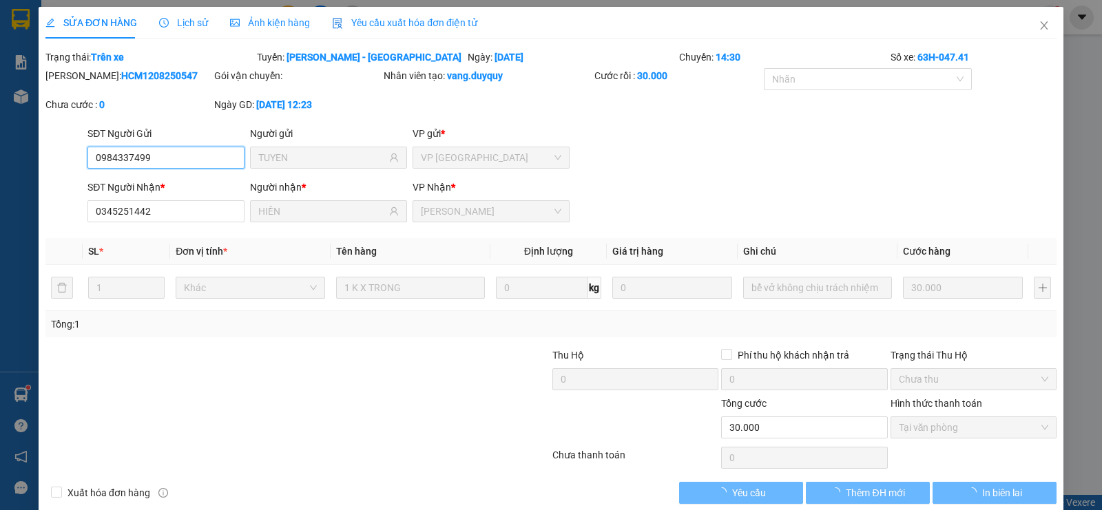
type input "0984337499"
type input "TUYEN"
type input "0345251442"
type input "HIỀN"
type input "30.000"
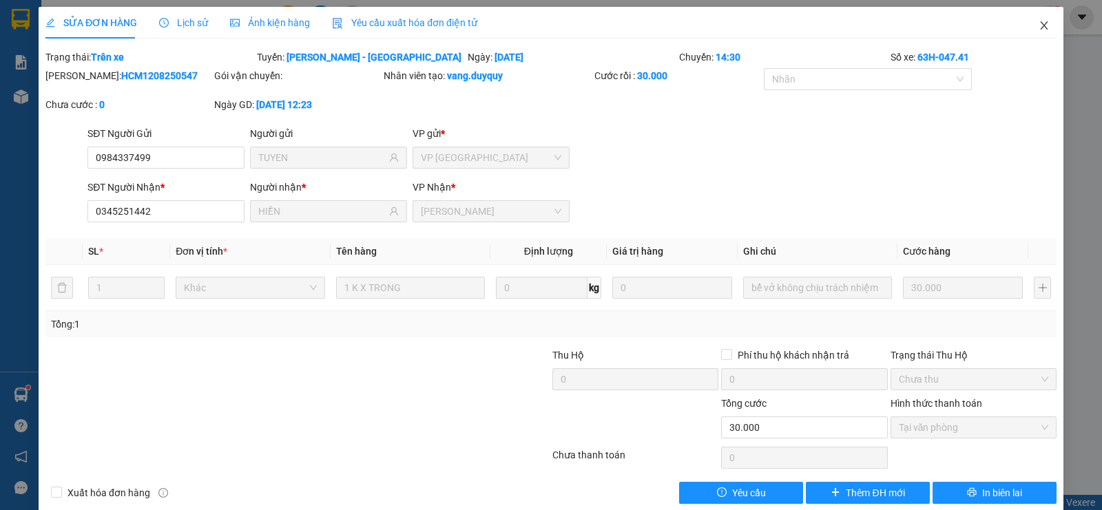
click at [1038, 31] on icon "close" at bounding box center [1043, 25] width 11 height 11
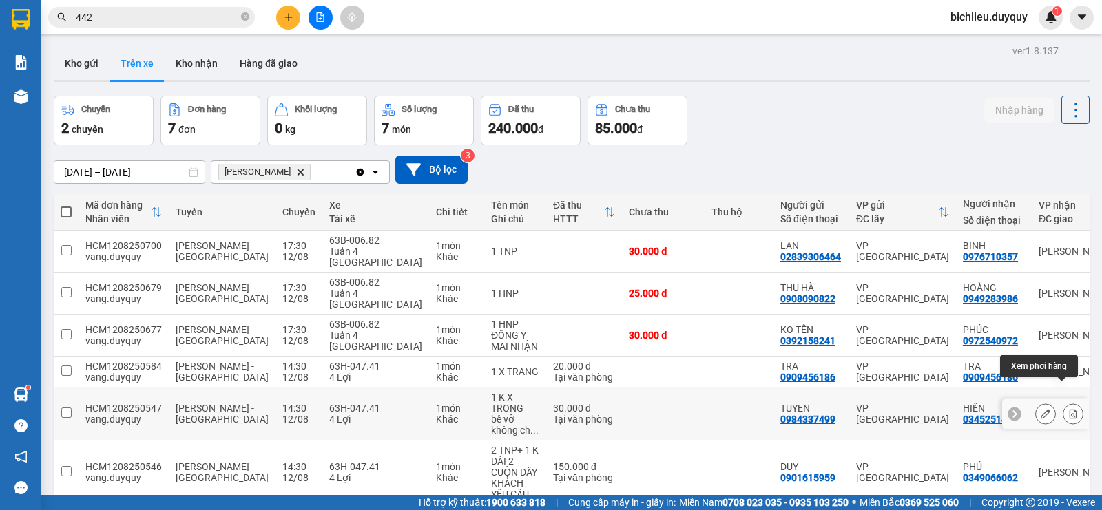
click at [1068, 409] on icon at bounding box center [1073, 414] width 10 height 10
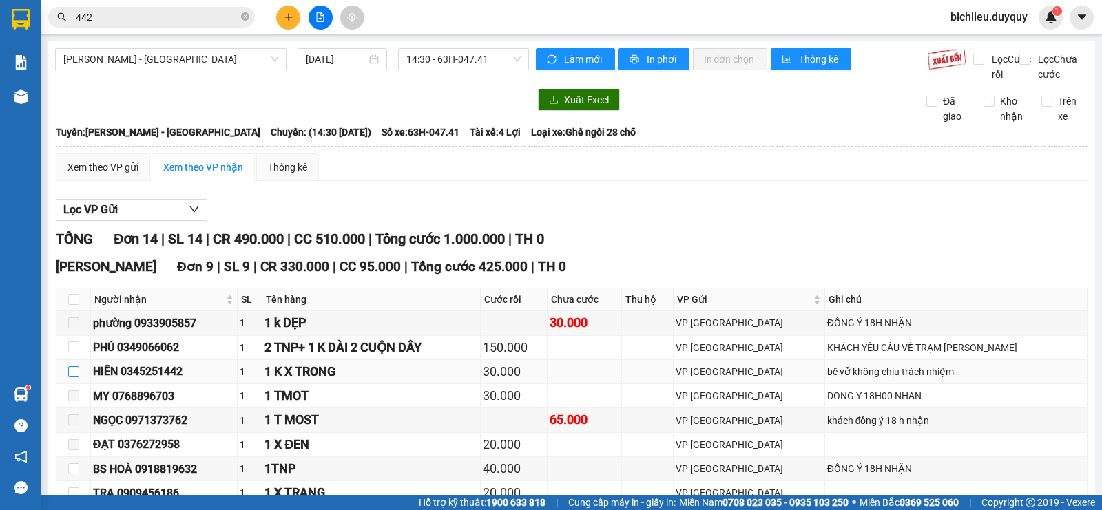
click at [72, 386] on div "TỔNG Đơn 14 | SL 14 | CR 490.000 | CC 510.000 | Tổng cước 1.000.000 | TH 0 [GEO…" at bounding box center [572, 517] width 1032 height 576
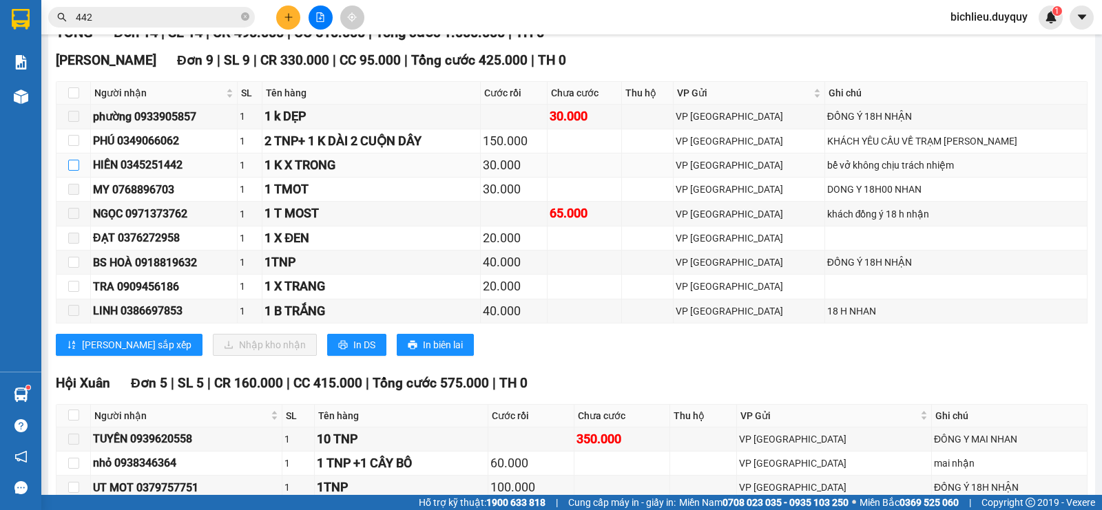
click at [76, 171] on input "checkbox" at bounding box center [73, 165] width 11 height 11
checkbox input "true"
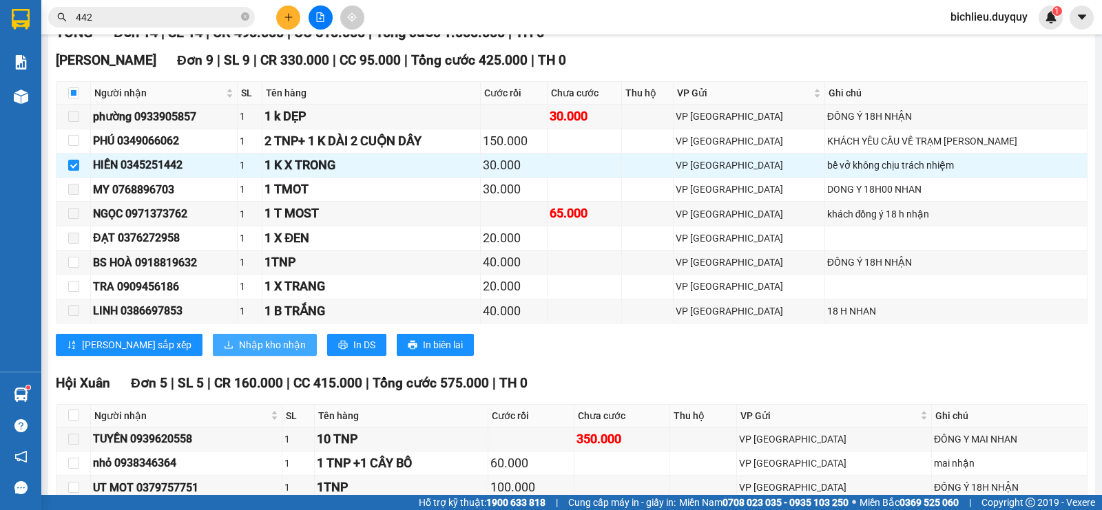
click at [239, 353] on span "Nhập kho nhận" at bounding box center [272, 344] width 67 height 15
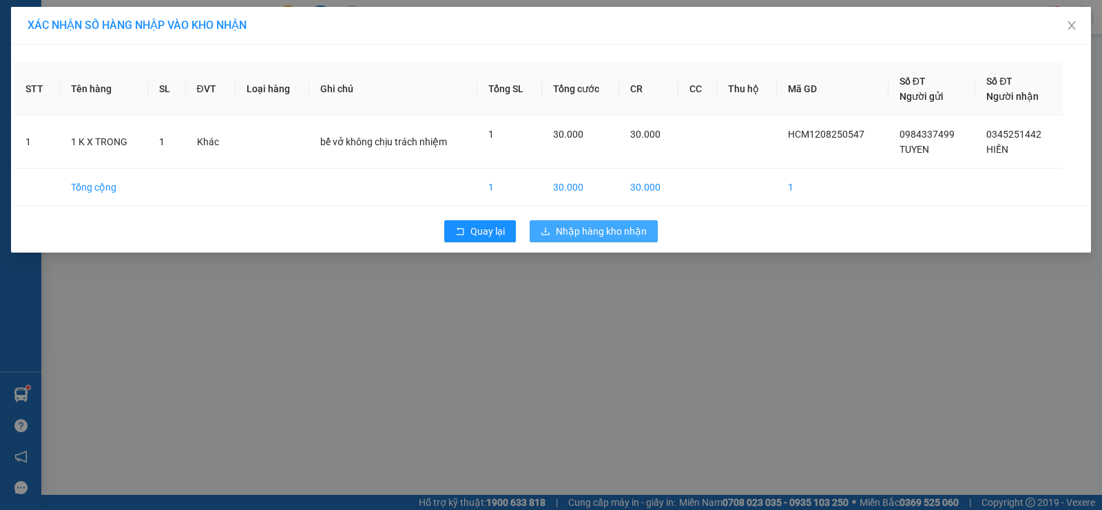
click at [619, 228] on span "Nhập hàng kho nhận" at bounding box center [601, 231] width 91 height 15
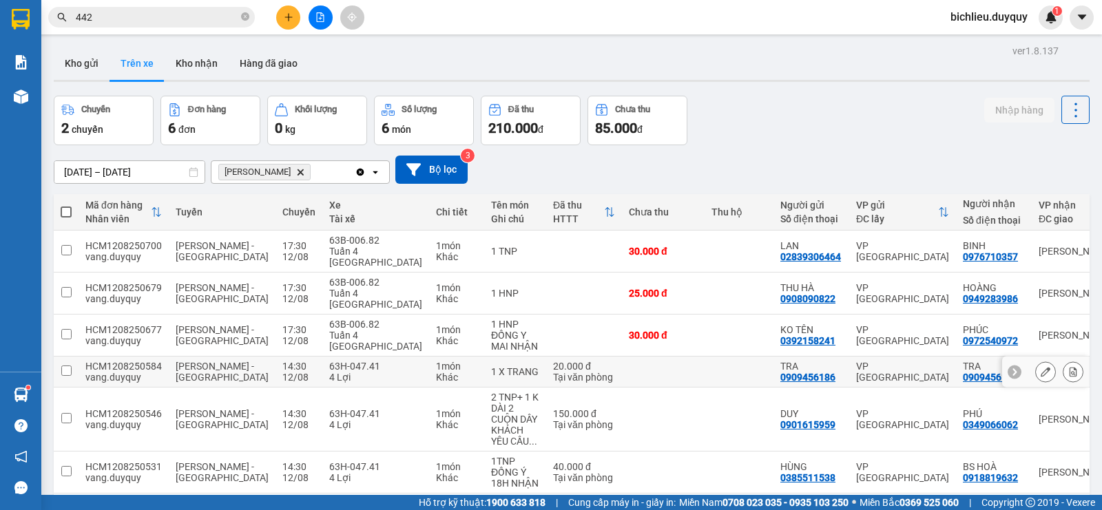
scroll to position [63, 0]
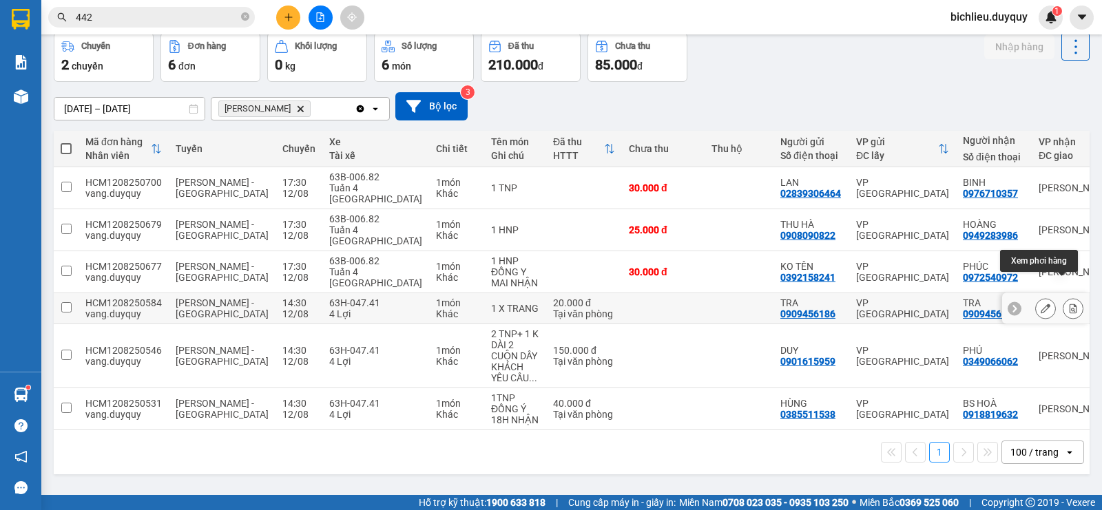
click at [1068, 304] on icon at bounding box center [1073, 309] width 10 height 10
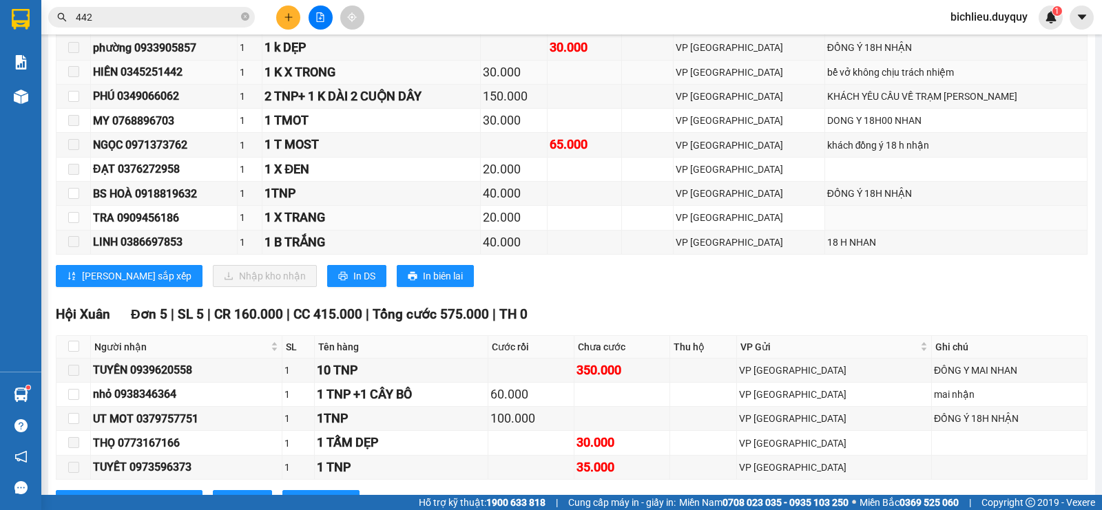
scroll to position [138, 0]
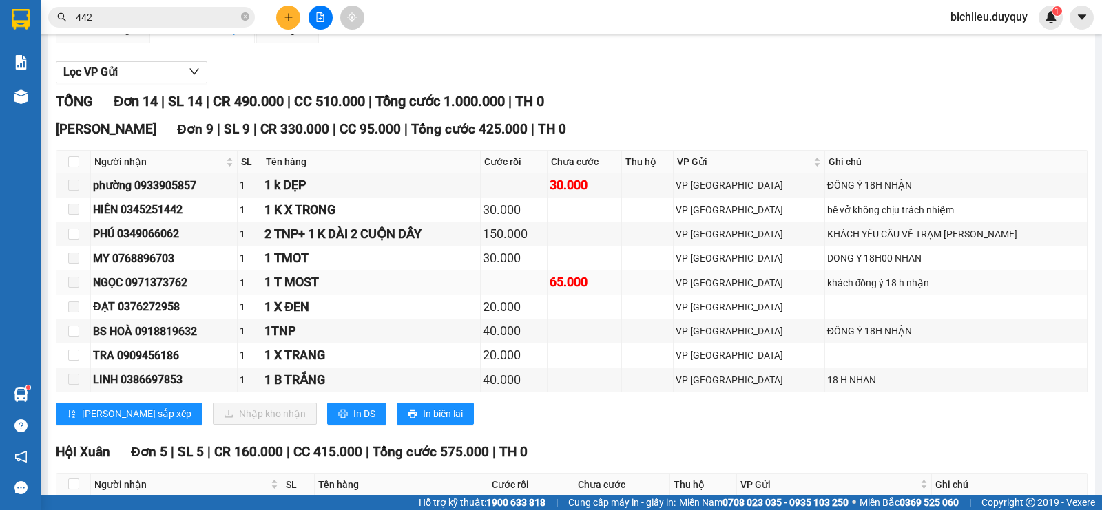
click at [72, 291] on label at bounding box center [73, 282] width 11 height 15
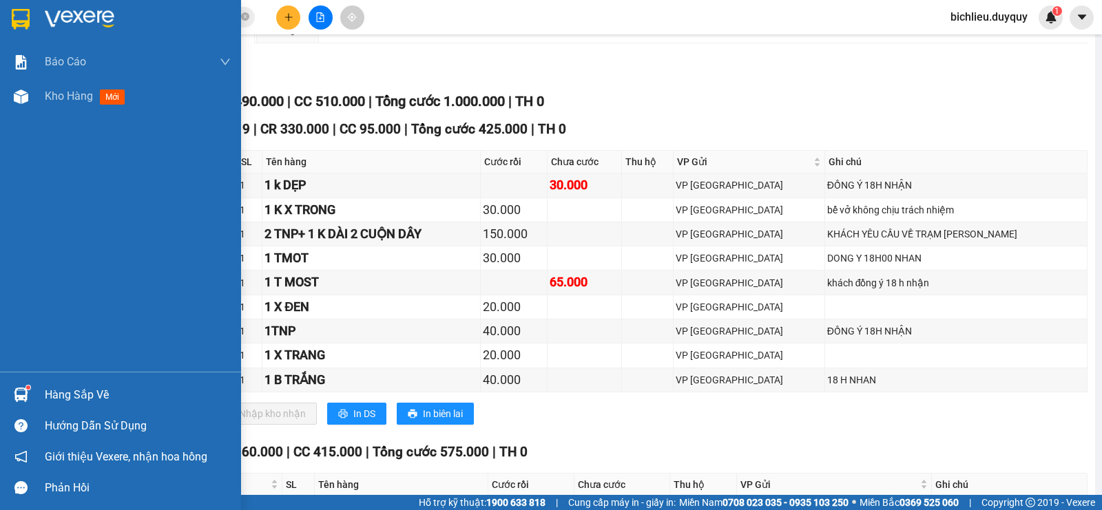
click at [19, 14] on img at bounding box center [21, 19] width 18 height 21
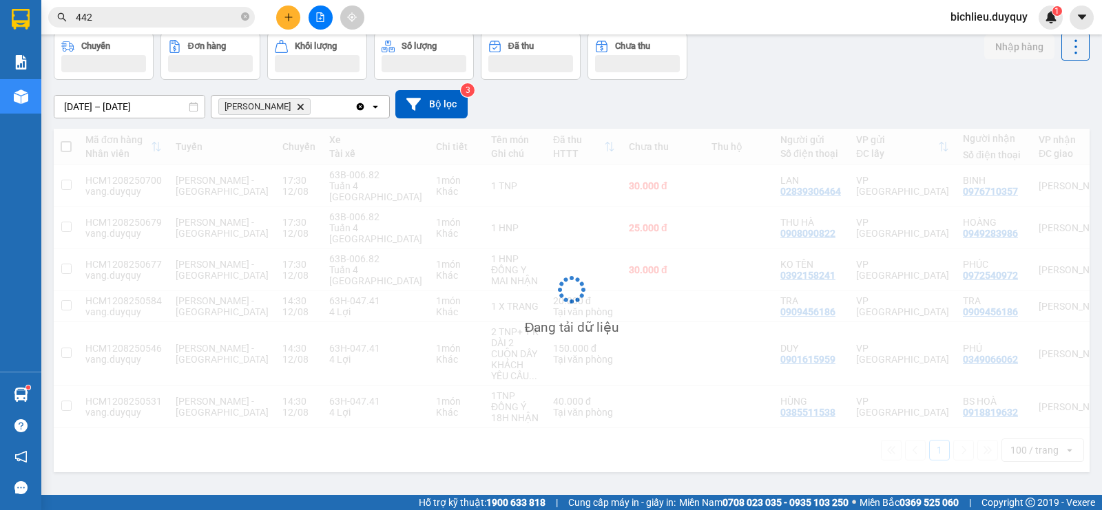
scroll to position [63, 0]
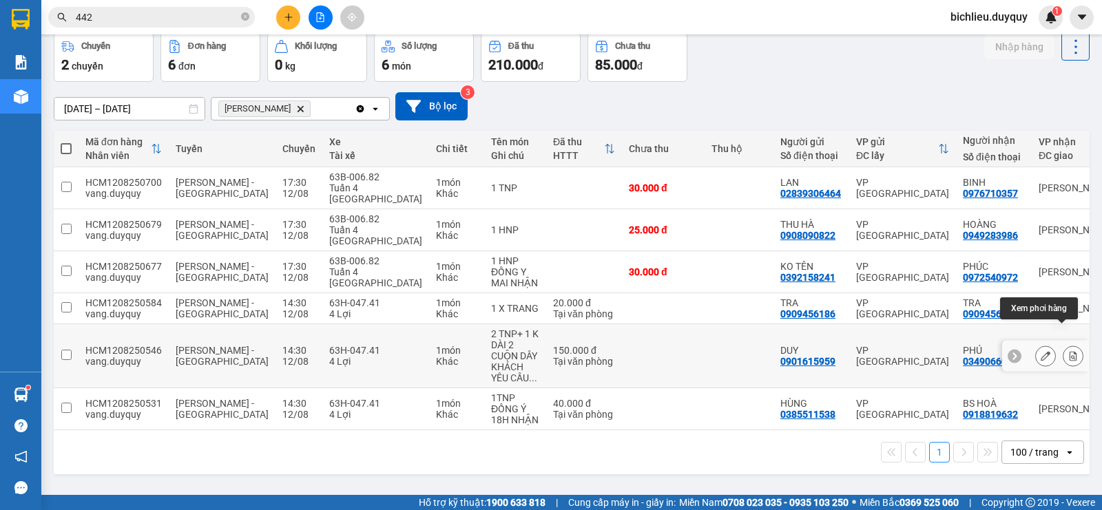
click at [1069, 351] on icon at bounding box center [1073, 356] width 8 height 10
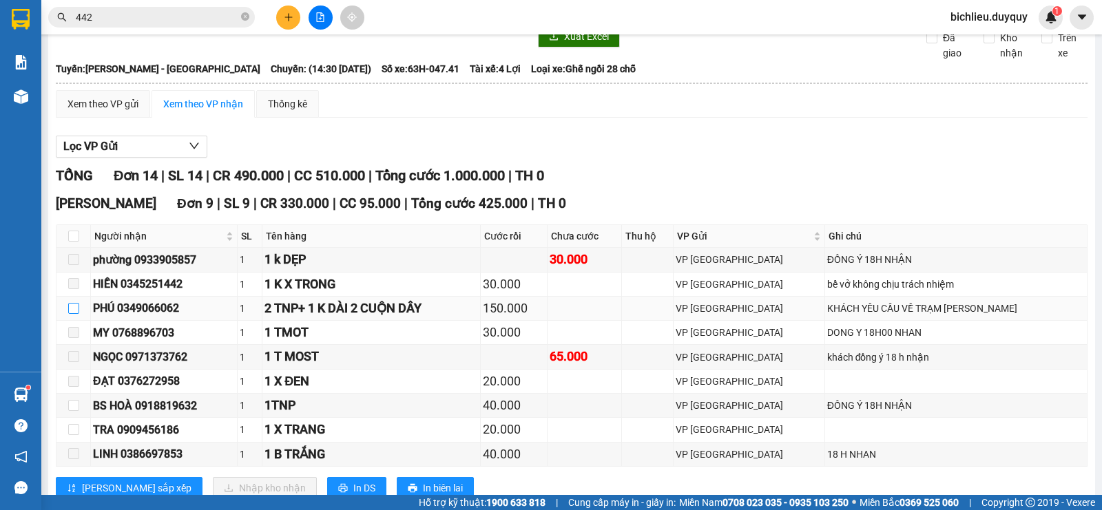
click at [70, 314] on input "checkbox" at bounding box center [73, 308] width 11 height 11
checkbox input "true"
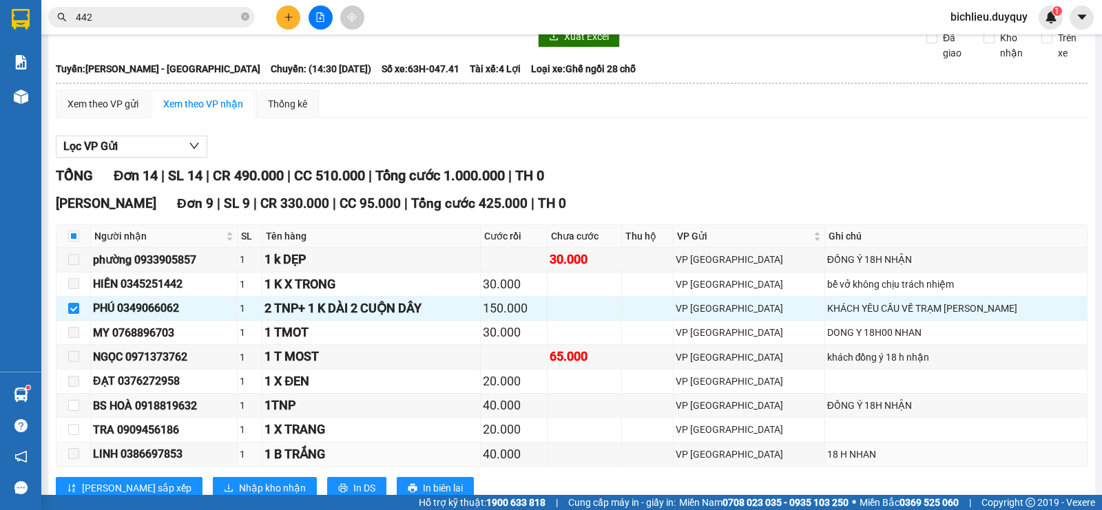
scroll to position [132, 0]
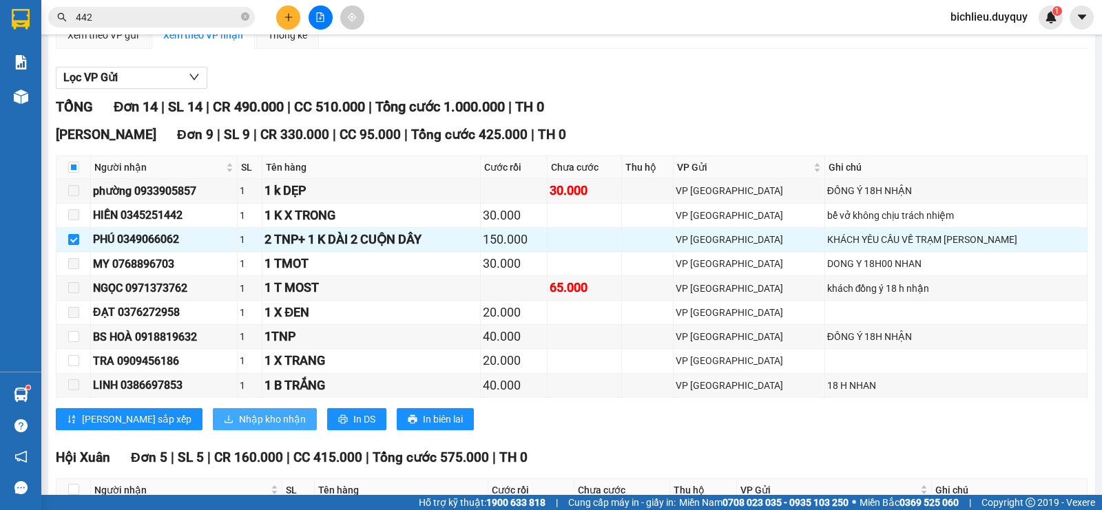
click at [239, 427] on span "Nhập kho nhận" at bounding box center [272, 419] width 67 height 15
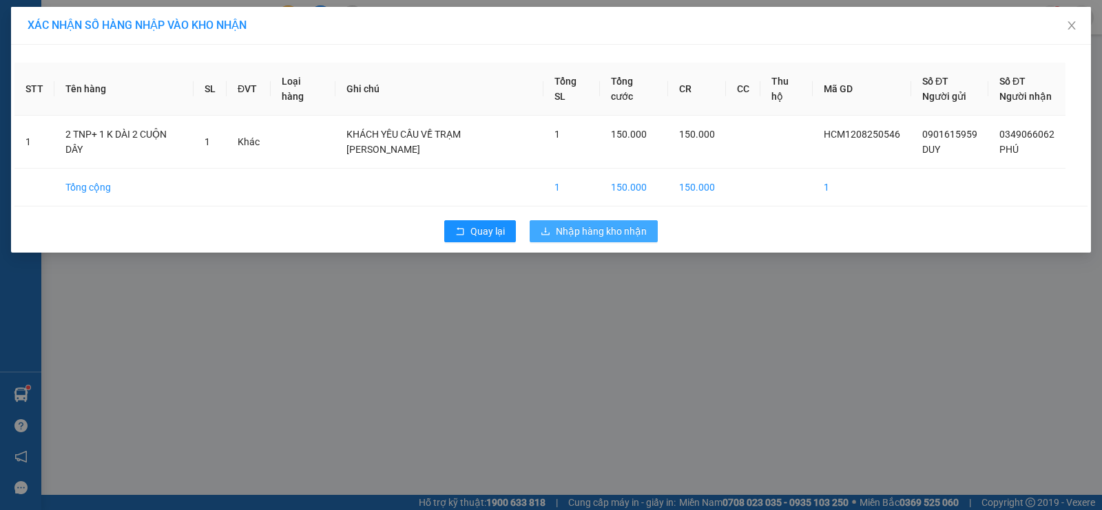
click at [597, 230] on span "Nhập hàng kho nhận" at bounding box center [601, 231] width 91 height 15
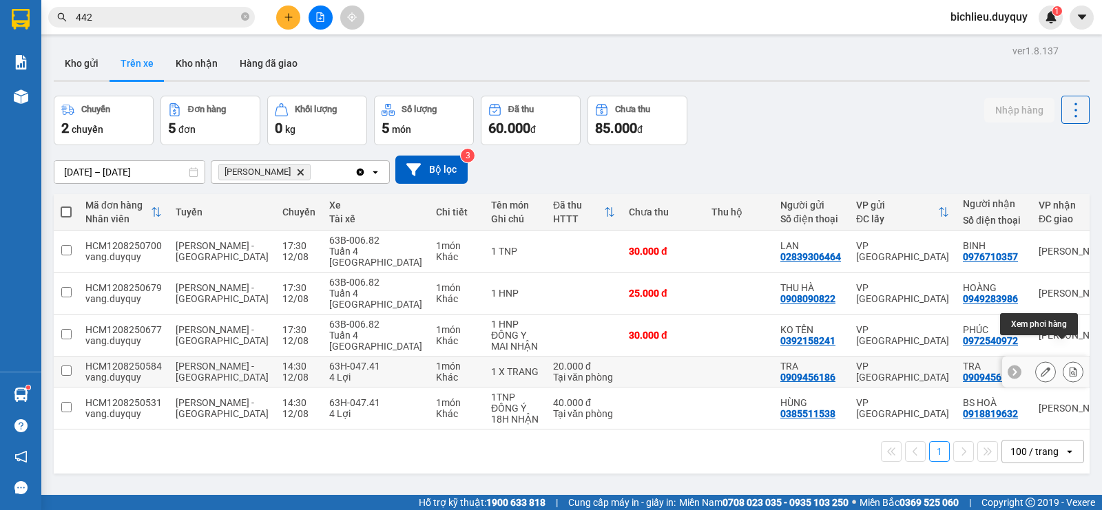
click at [1068, 367] on icon at bounding box center [1073, 372] width 10 height 10
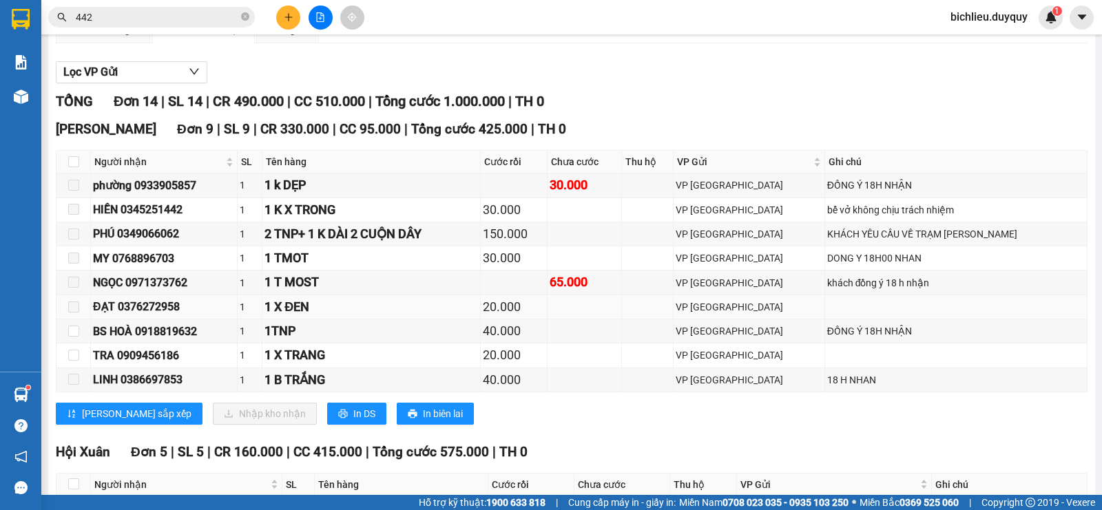
scroll to position [207, 0]
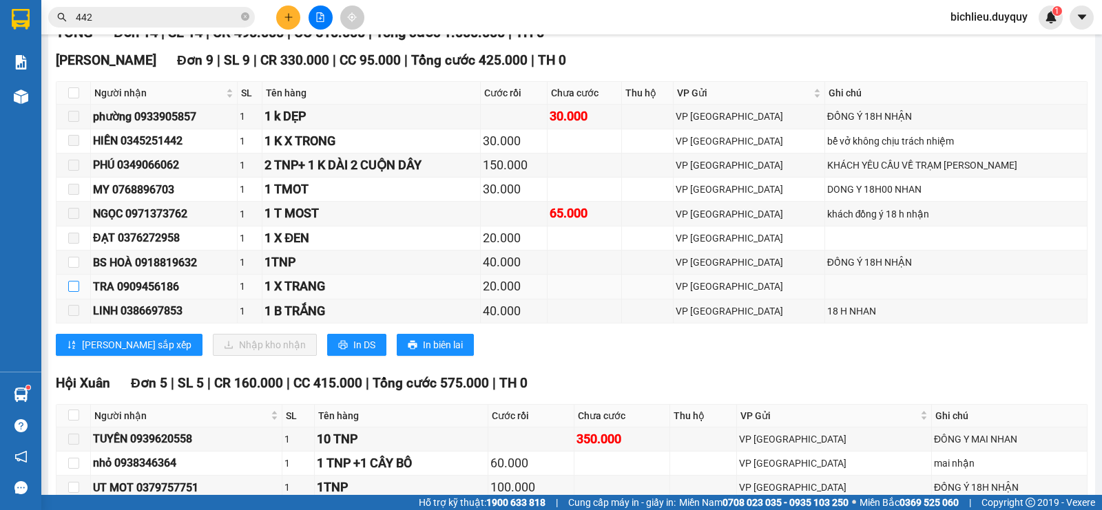
click at [68, 292] on input "checkbox" at bounding box center [73, 286] width 11 height 11
checkbox input "true"
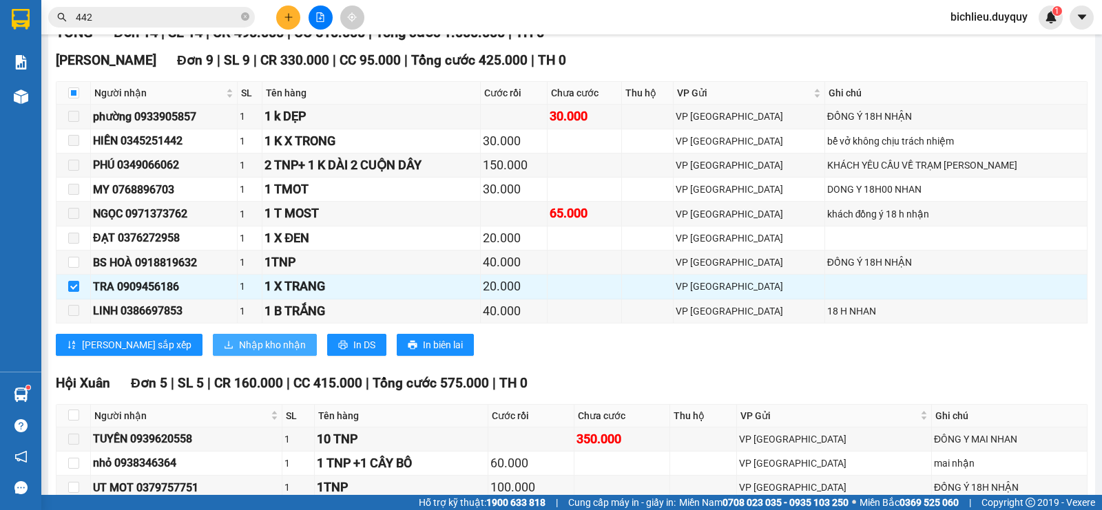
click at [239, 353] on span "Nhập kho nhận" at bounding box center [272, 344] width 67 height 15
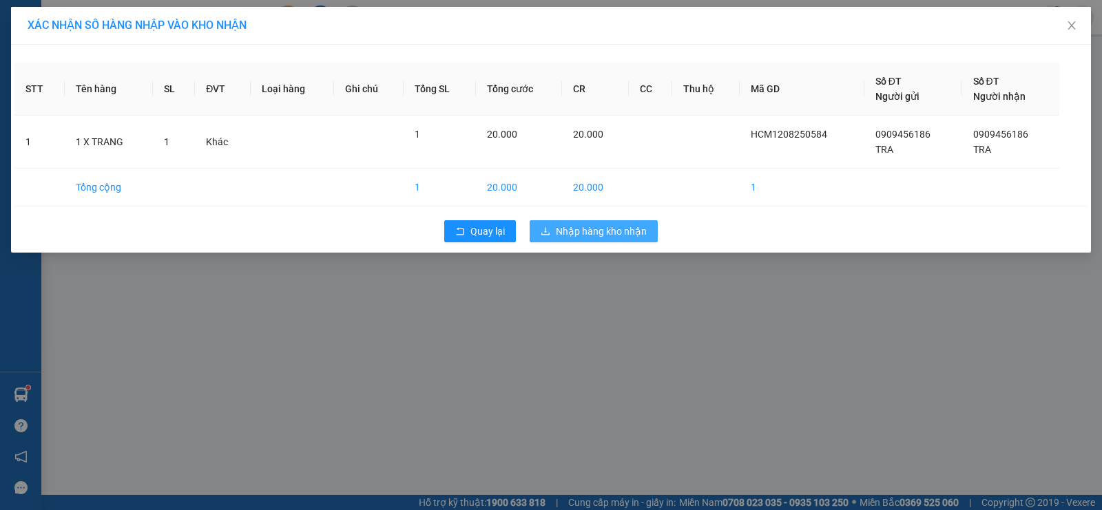
click at [606, 227] on span "Nhập hàng kho nhận" at bounding box center [601, 231] width 91 height 15
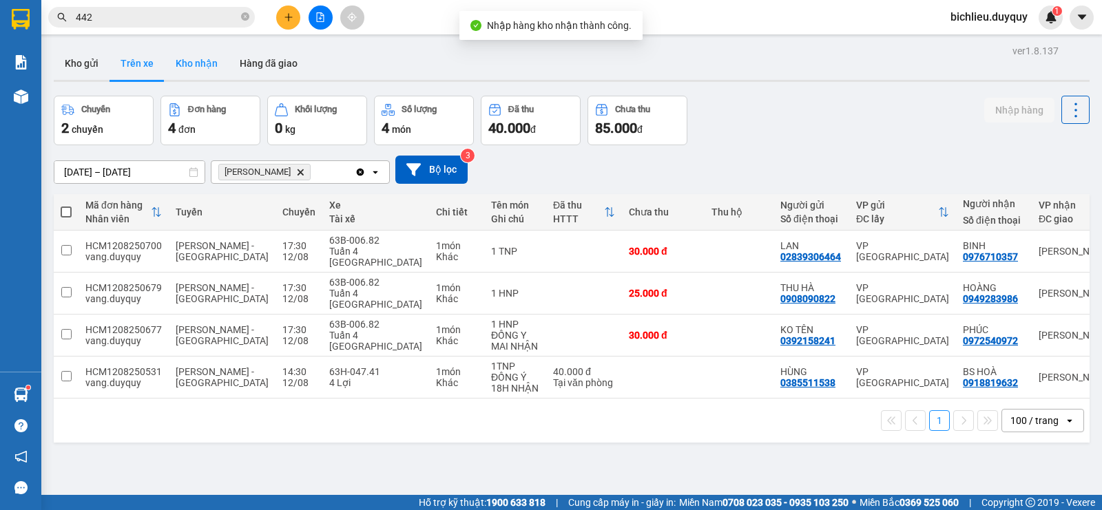
click at [212, 61] on button "Kho nhận" at bounding box center [197, 63] width 64 height 33
type input "[DATE] – [DATE]"
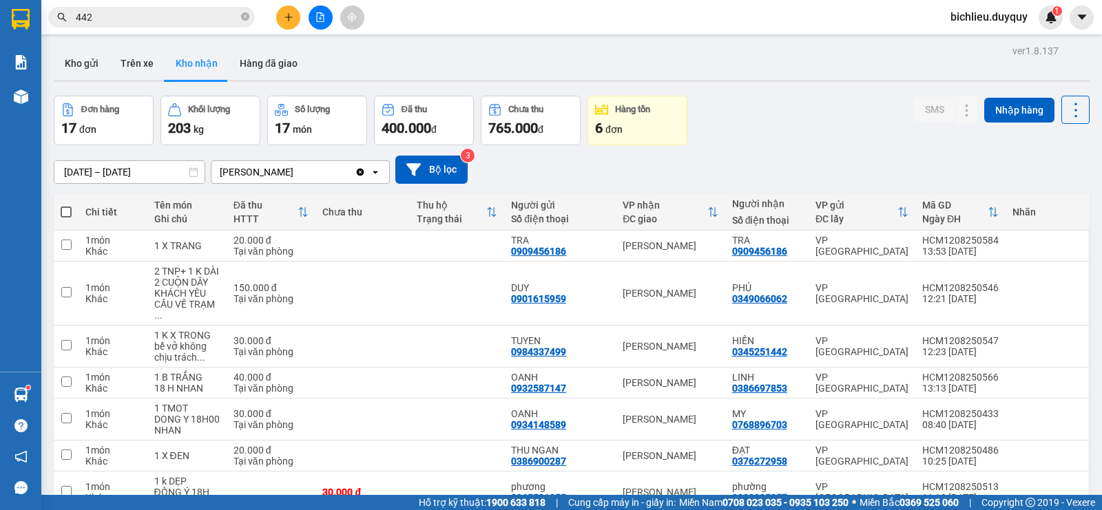
scroll to position [138, 0]
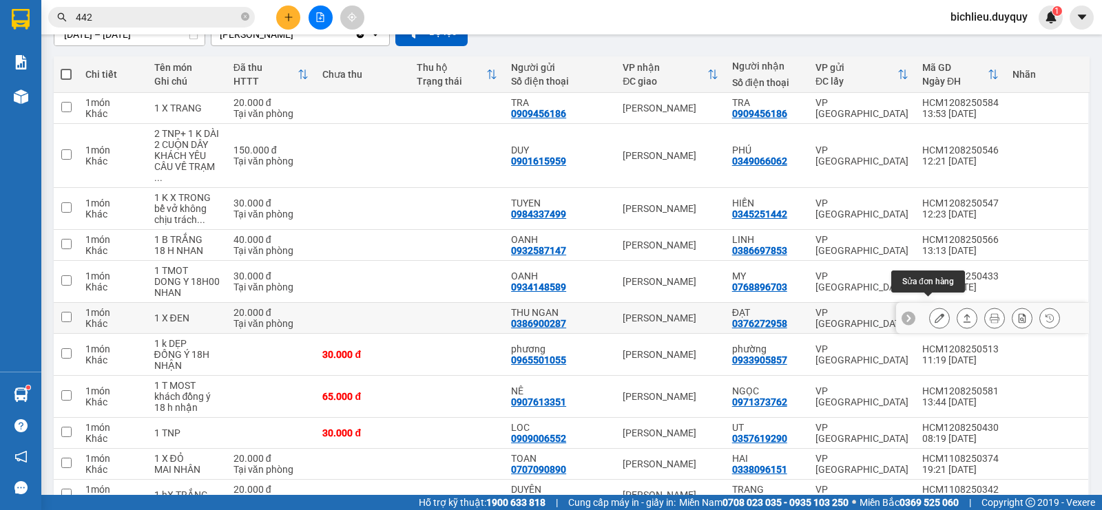
click at [930, 309] on button at bounding box center [939, 318] width 19 height 24
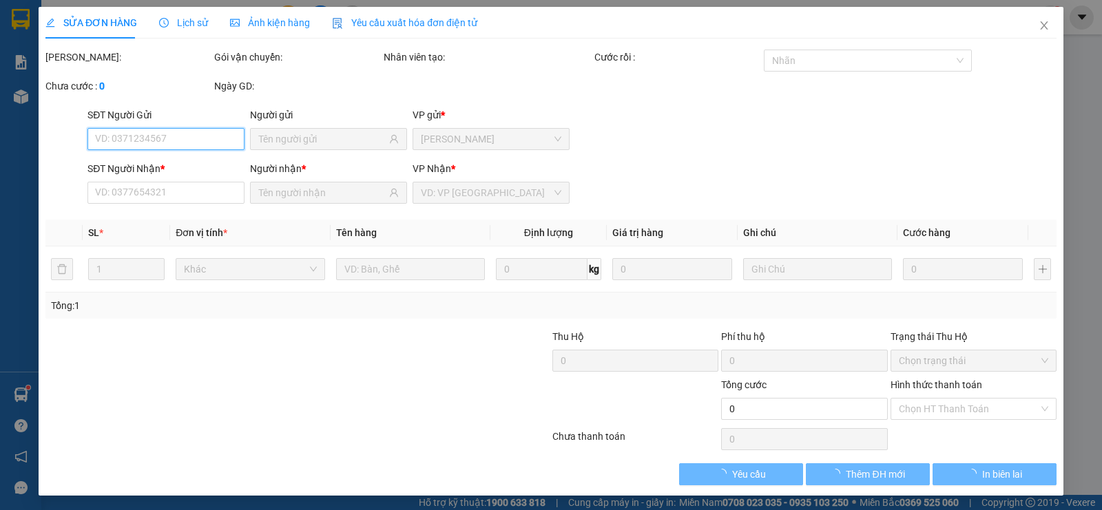
type input "0386900287"
type input "THU NGAN"
type input "0376272958"
type input "ĐẠT"
type input "20.000"
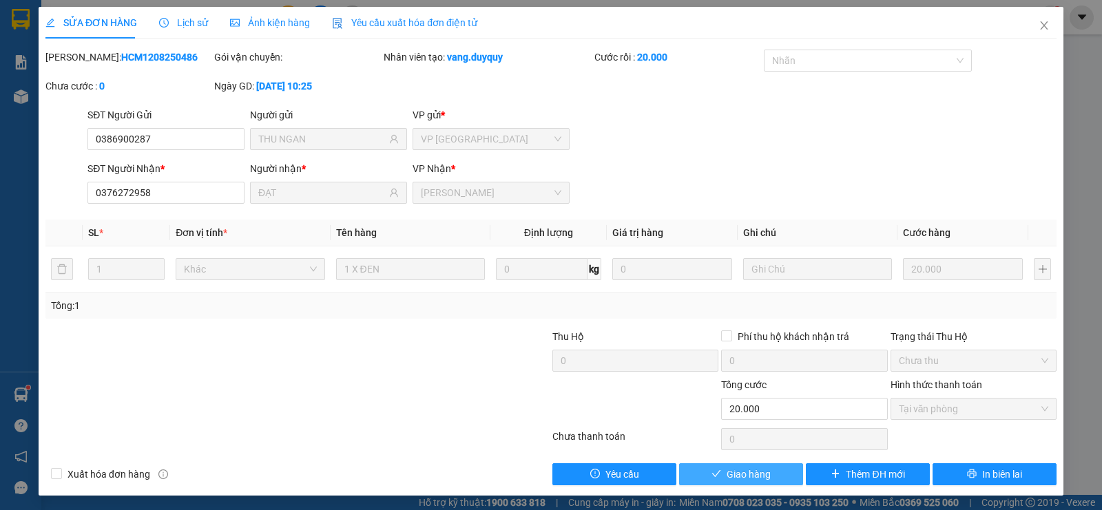
click at [733, 474] on span "Giao hàng" at bounding box center [749, 474] width 44 height 15
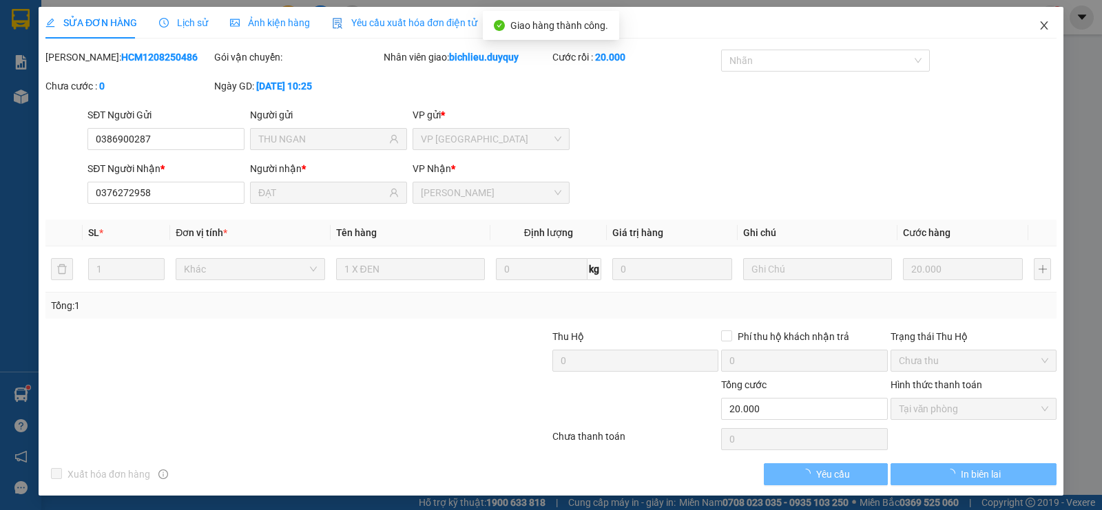
click at [1038, 25] on icon "close" at bounding box center [1043, 25] width 11 height 11
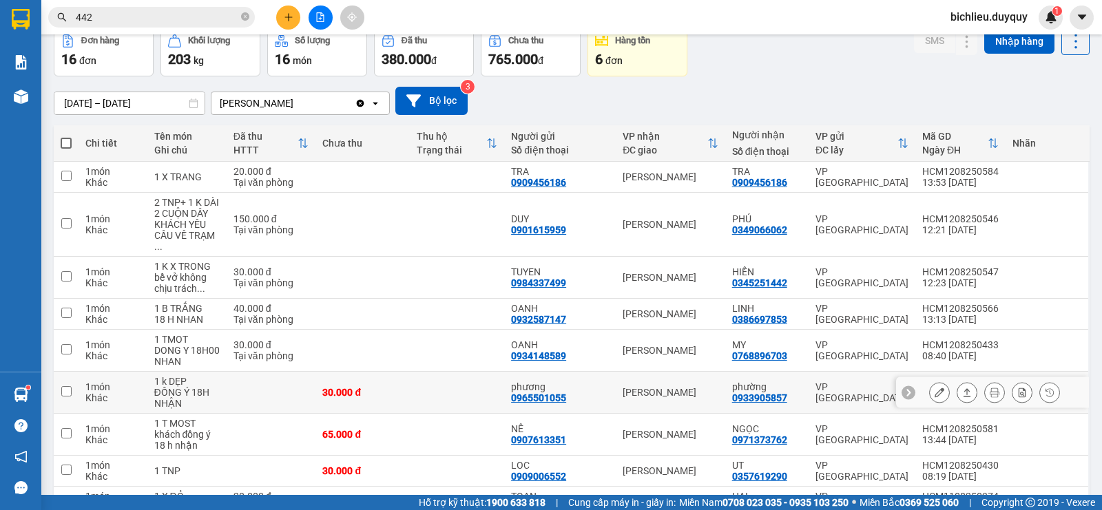
scroll to position [207, 0]
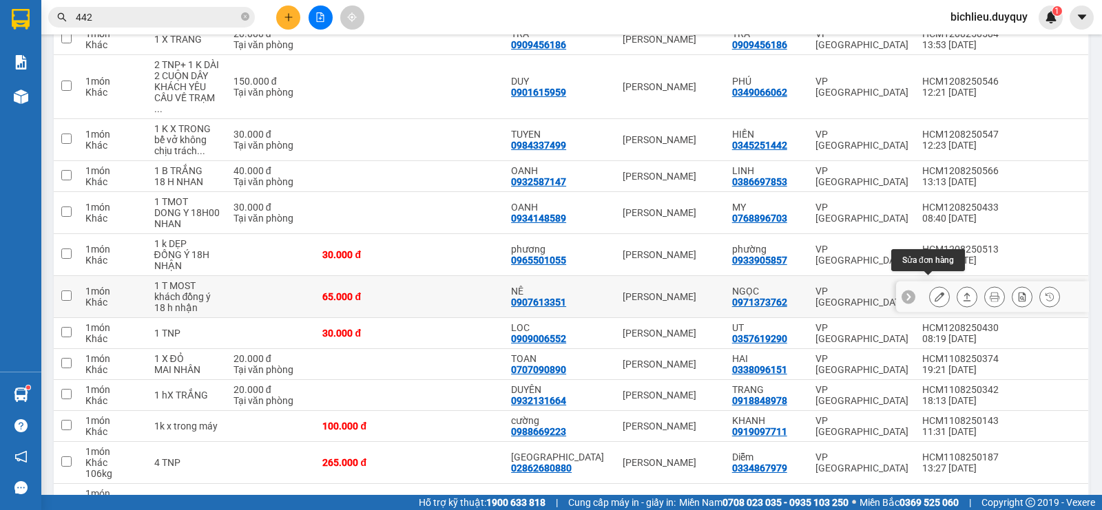
click at [934, 292] on icon at bounding box center [939, 297] width 10 height 10
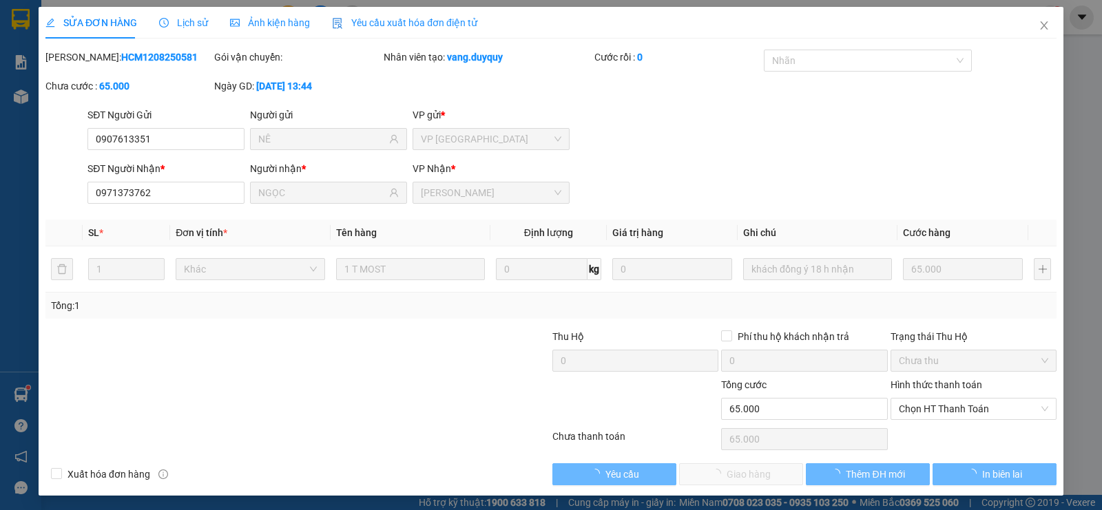
type input "0907613351"
type input "NÊ"
type input "0971373762"
type input "NGỌC"
type input "65.000"
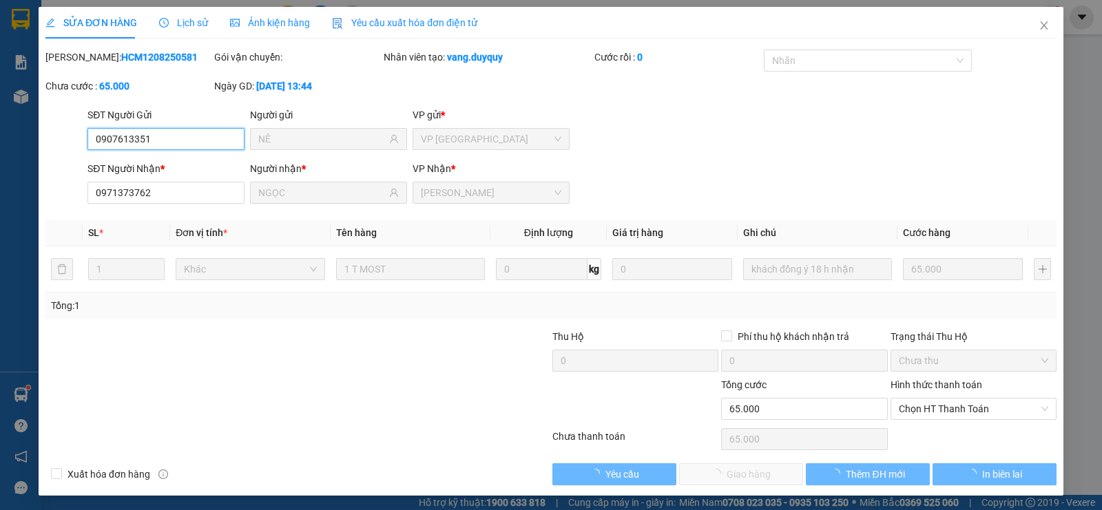
click at [905, 410] on span "Chọn HT Thanh Toán" at bounding box center [973, 409] width 149 height 21
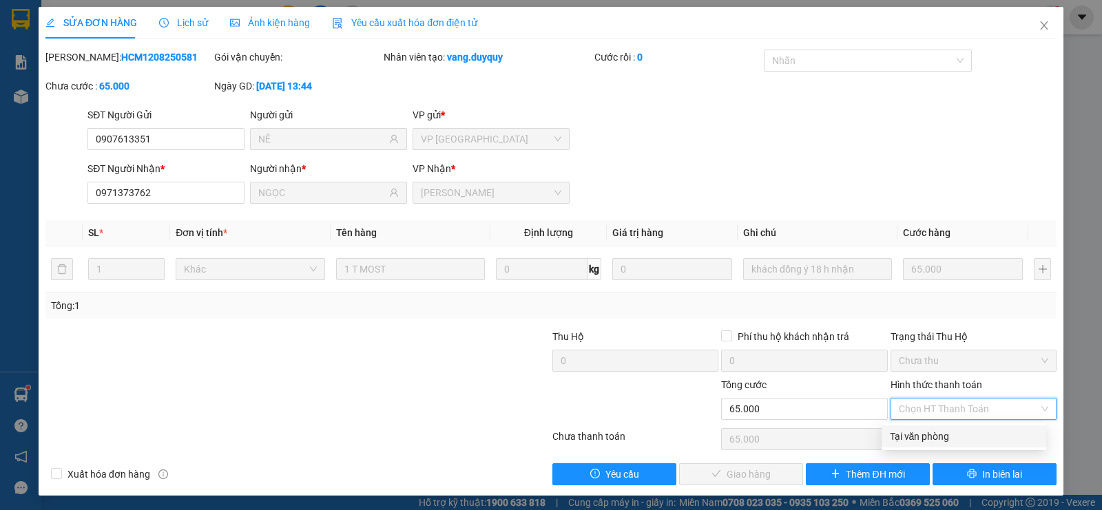
click at [903, 441] on div "Tại văn phòng" at bounding box center [964, 436] width 148 height 15
type input "0"
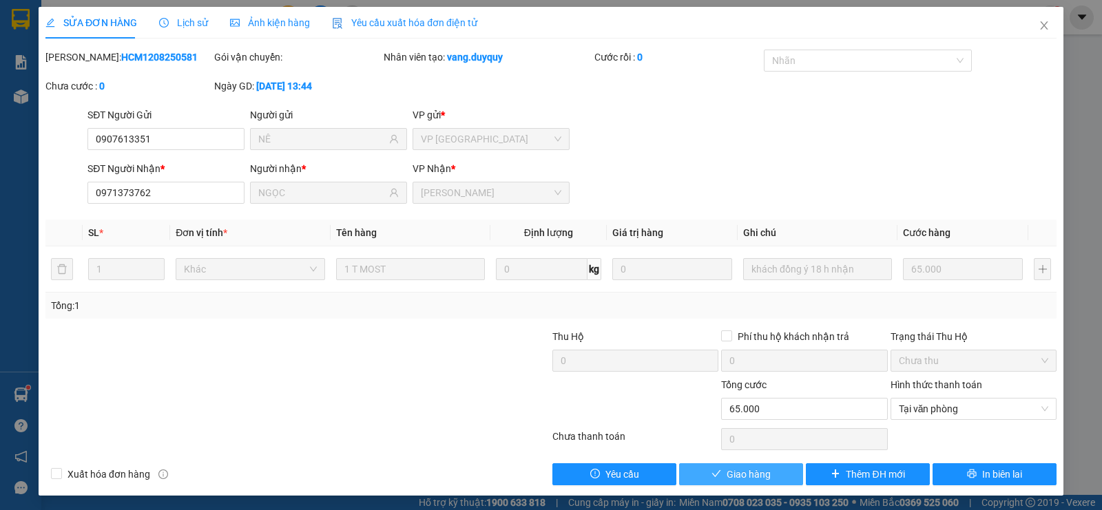
click at [736, 477] on span "Giao hàng" at bounding box center [749, 474] width 44 height 15
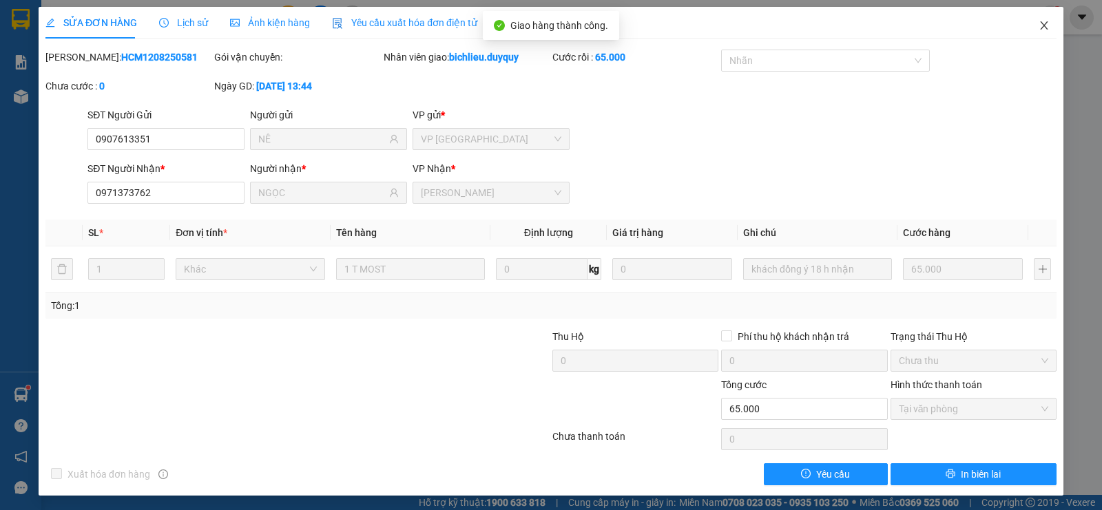
click at [1038, 25] on icon "close" at bounding box center [1043, 25] width 11 height 11
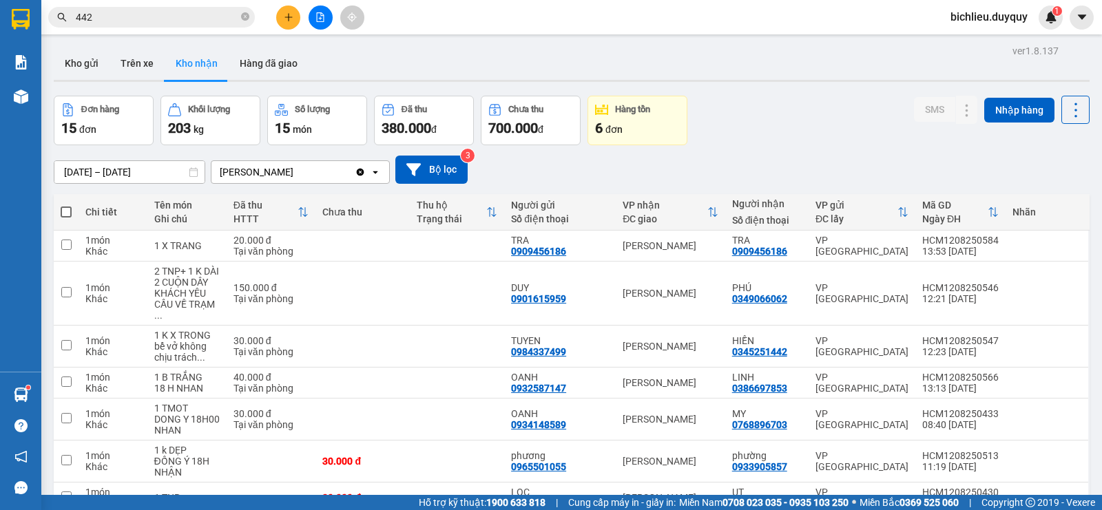
click at [104, 8] on span "442" at bounding box center [151, 17] width 207 height 21
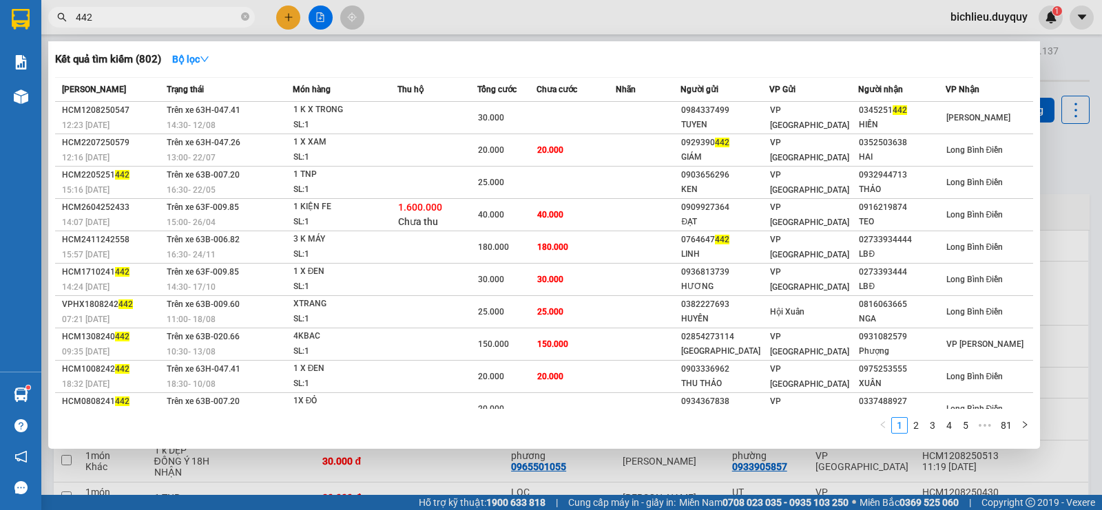
click at [105, 21] on input "442" at bounding box center [157, 17] width 163 height 15
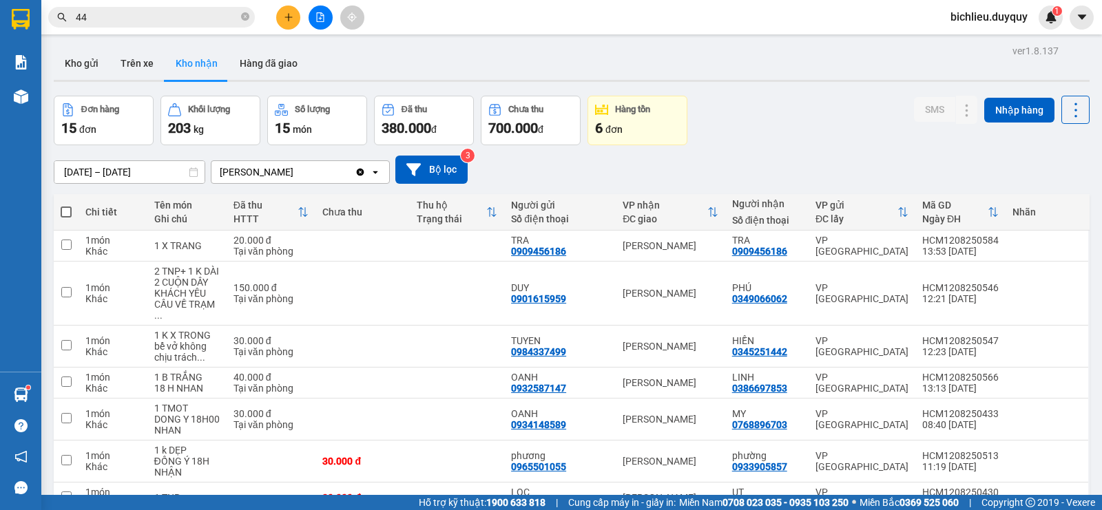
type input "4"
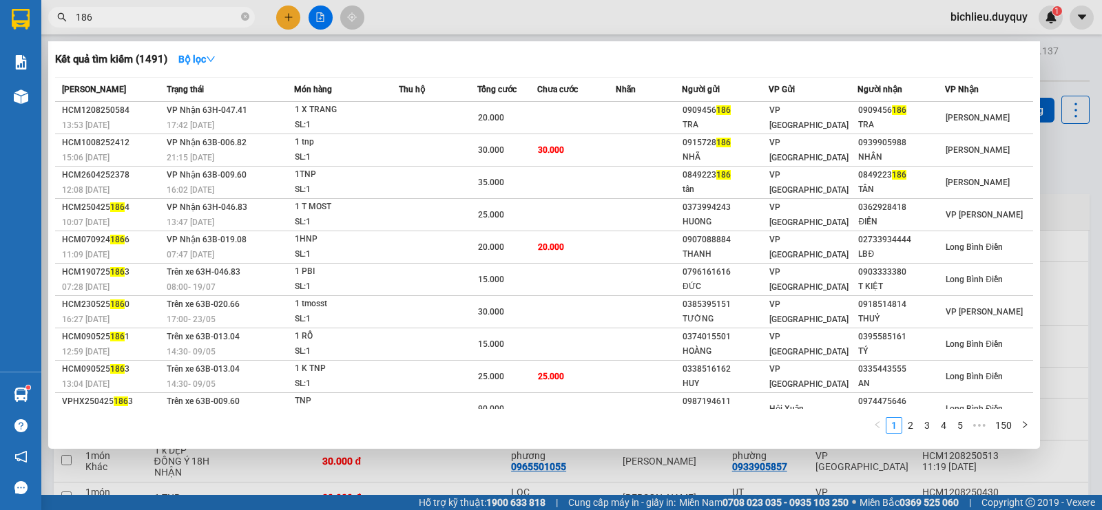
type input "186"
click at [296, 19] on div at bounding box center [551, 255] width 1102 height 510
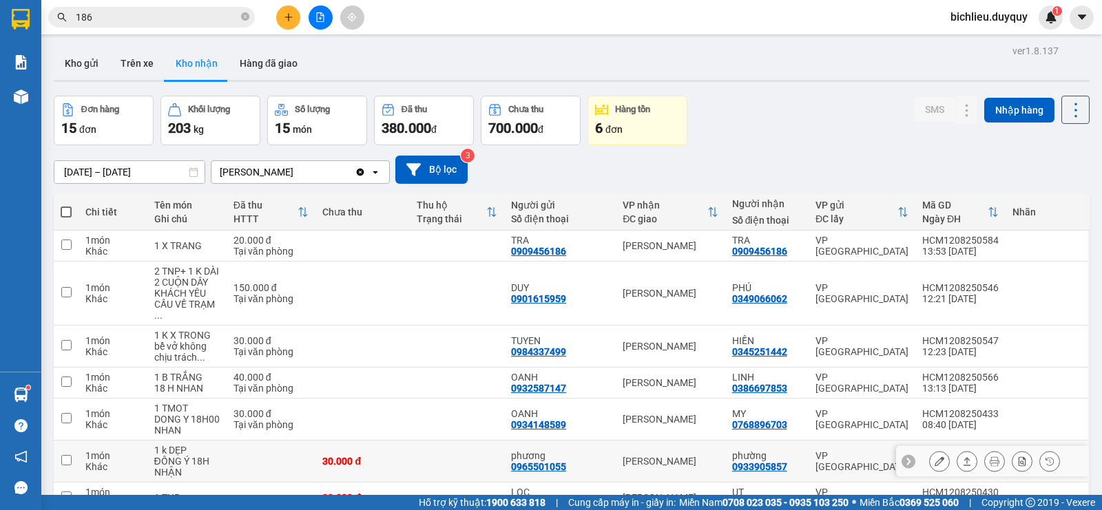
click at [930, 457] on button at bounding box center [939, 462] width 19 height 24
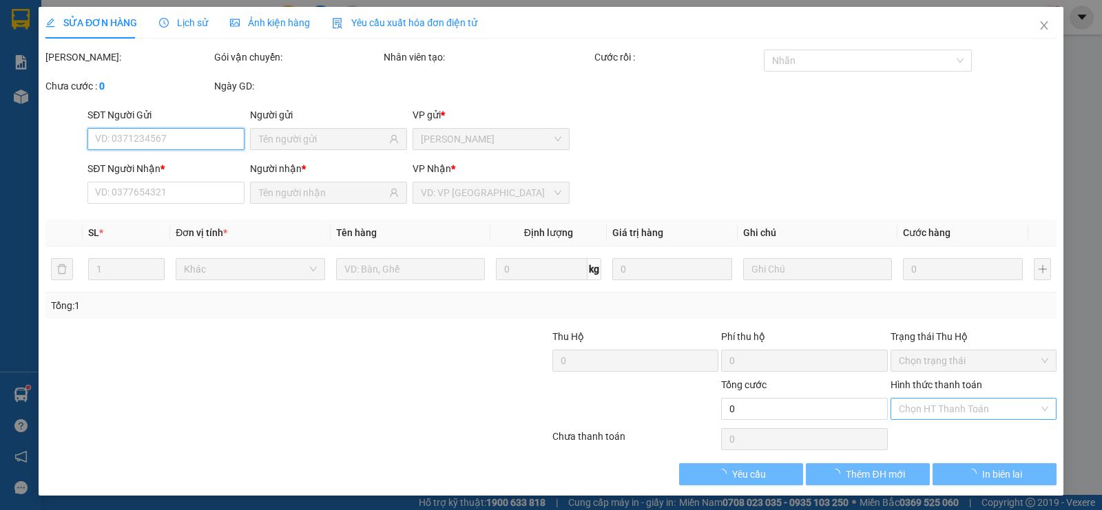
type input "0965501055"
type input "phương"
type input "0933905857"
type input "phường"
type input "30.000"
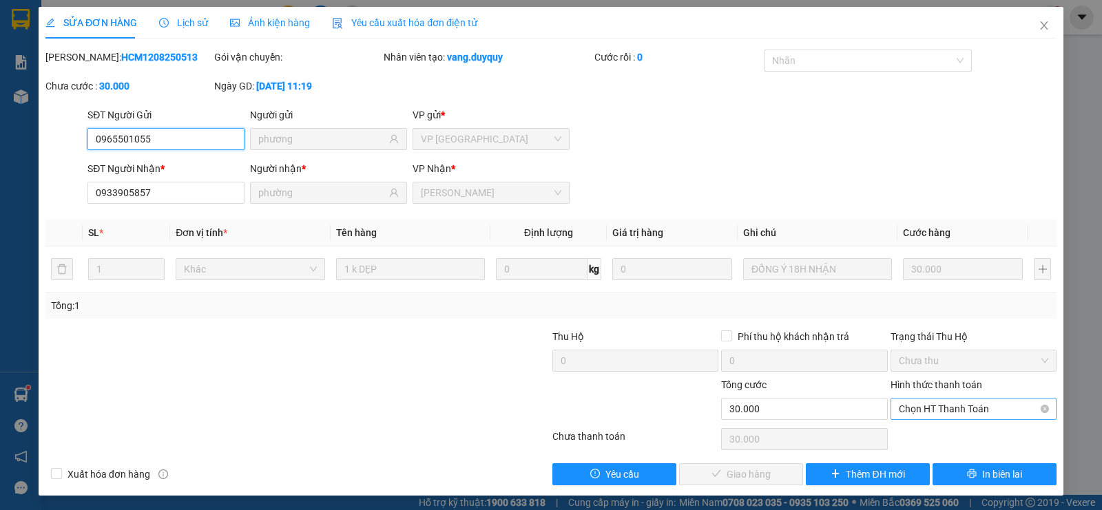
click at [931, 403] on span "Chọn HT Thanh Toán" at bounding box center [973, 409] width 149 height 21
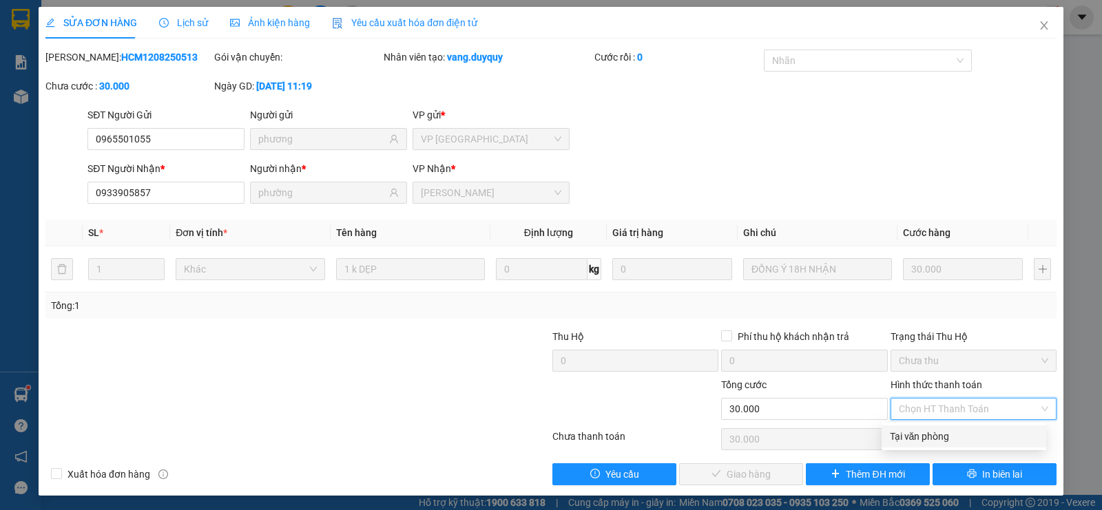
click at [930, 435] on div "Tại văn phòng" at bounding box center [964, 436] width 148 height 15
type input "0"
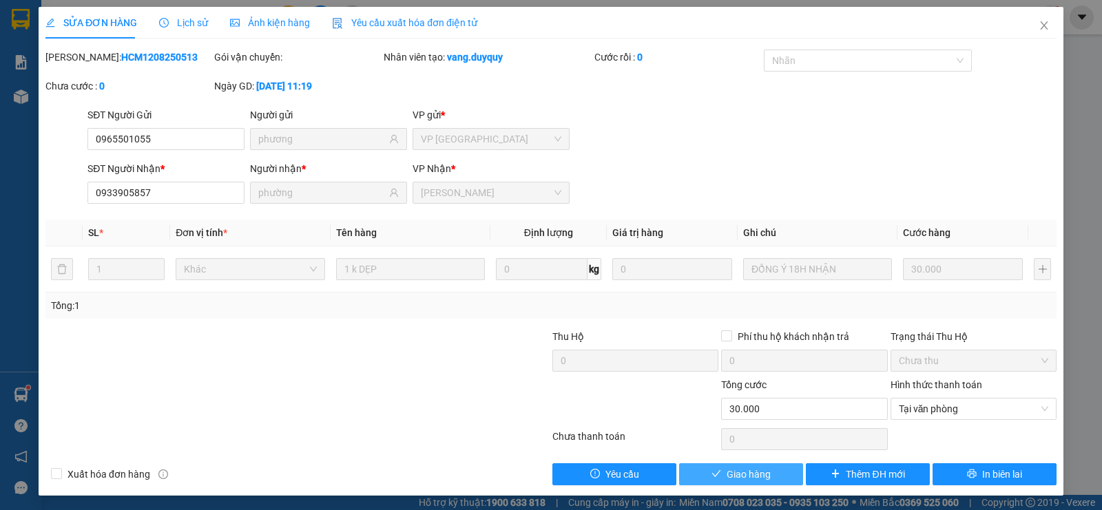
click at [713, 481] on button "Giao hàng" at bounding box center [741, 474] width 124 height 22
